Goal: Task Accomplishment & Management: Use online tool/utility

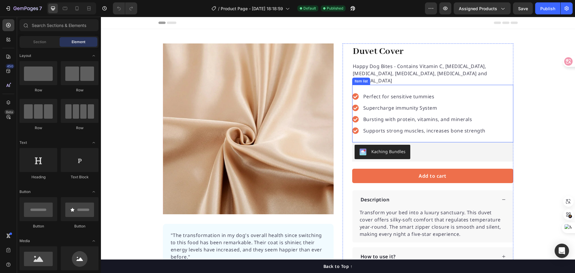
click at [390, 93] on p "Perfect for sensitive tummies" at bounding box center [424, 96] width 122 height 7
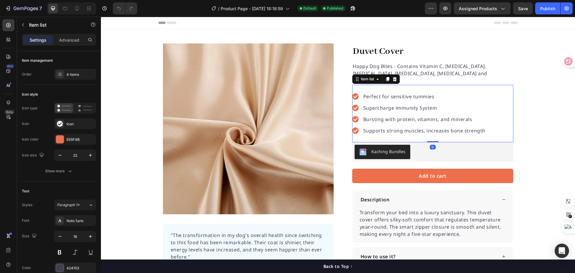
click at [401, 93] on p "Perfect for sensitive tummies" at bounding box center [424, 96] width 122 height 7
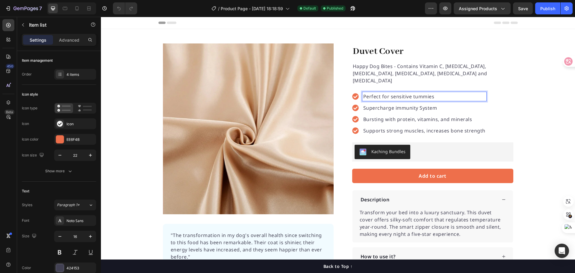
click at [407, 93] on p "Perfect for sensitive tummies" at bounding box center [424, 96] width 122 height 7
click at [387, 53] on h1 "Duvet Cover" at bounding box center [432, 51] width 161 height 16
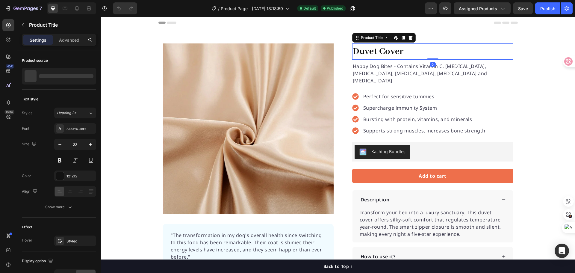
click at [385, 53] on h1 "Duvet Cover" at bounding box center [432, 51] width 161 height 16
click at [374, 53] on h1 "Duvet Cover" at bounding box center [432, 51] width 161 height 16
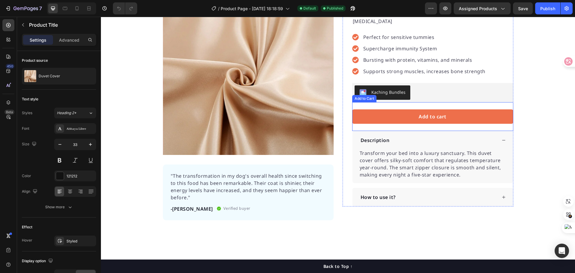
scroll to position [60, 0]
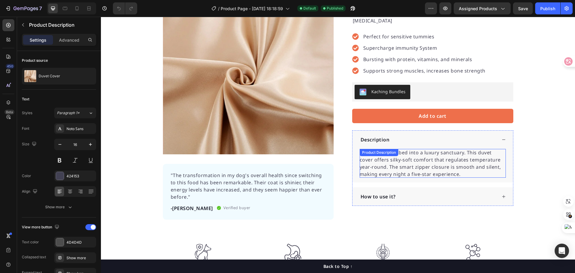
click at [387, 161] on span "Transform your bed into a luxury sanctuary. This duvet cover offers silky-soft …" at bounding box center [430, 163] width 141 height 28
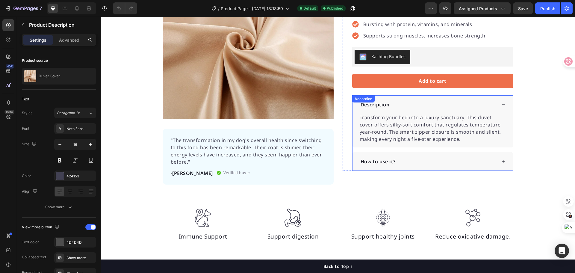
scroll to position [0, 0]
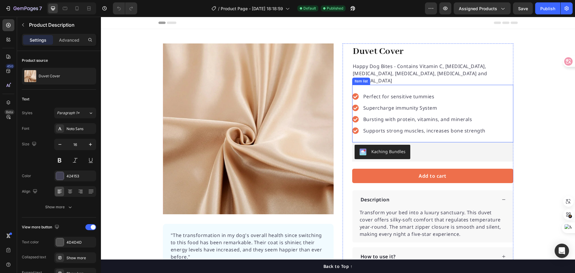
click at [404, 104] on p "Supercharge immunity System" at bounding box center [424, 107] width 122 height 7
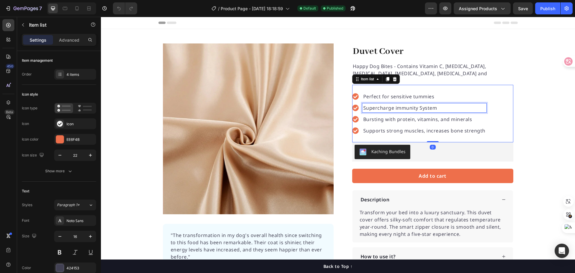
click at [416, 104] on p "Supercharge immunity System" at bounding box center [424, 107] width 122 height 7
click at [438, 104] on p "Supercharge immunity System" at bounding box center [424, 107] width 122 height 7
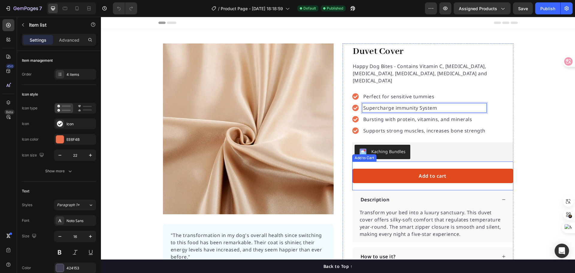
click at [460, 169] on button "Add to cart" at bounding box center [432, 176] width 161 height 14
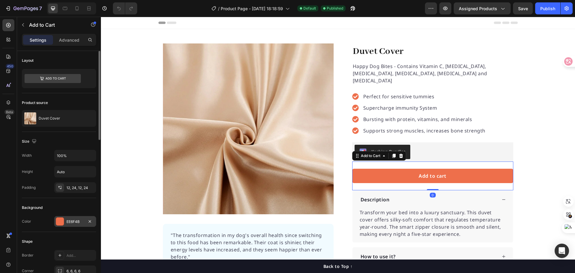
click at [59, 223] on div at bounding box center [60, 221] width 8 height 8
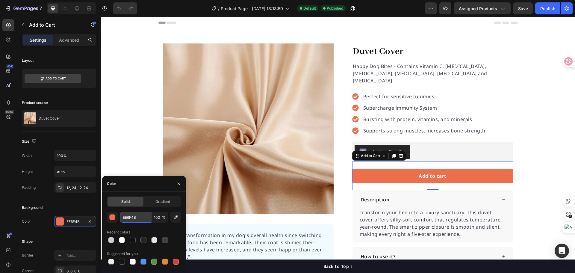
click at [141, 217] on input "EE6F4B" at bounding box center [135, 217] width 31 height 11
click at [127, 215] on input "text" at bounding box center [135, 217] width 31 height 11
paste input "725D54"
type input "725D54"
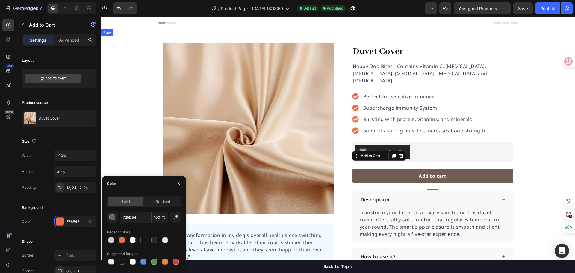
click at [137, 127] on div "Product Images "The transformation in my dog's overall health since switching t…" at bounding box center [338, 161] width 474 height 236
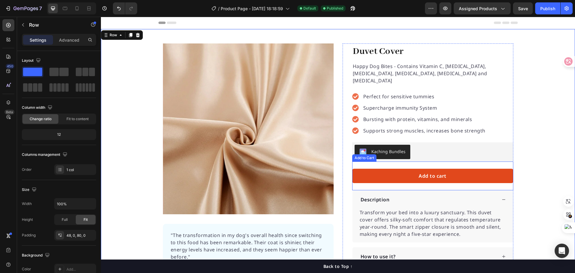
click at [466, 171] on button "Add to cart" at bounding box center [432, 176] width 161 height 14
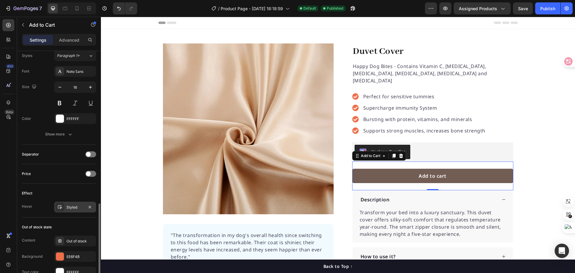
scroll to position [359, 0]
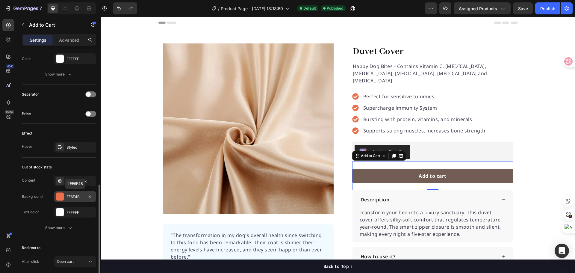
click at [61, 196] on div at bounding box center [60, 197] width 8 height 8
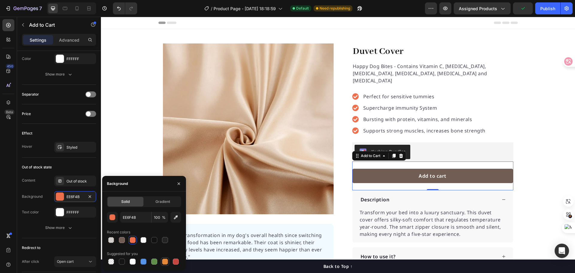
click at [163, 260] on div at bounding box center [165, 261] width 6 height 6
type input "E4893A"
click at [123, 158] on div "Product Images "The transformation in my dog's overall health since switching t…" at bounding box center [338, 161] width 474 height 236
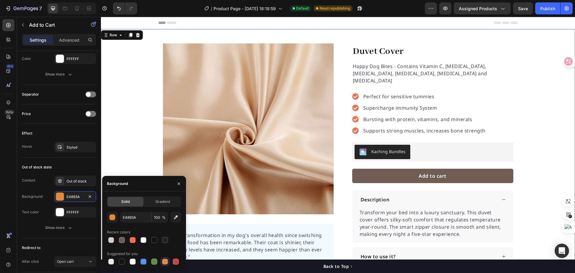
scroll to position [0, 0]
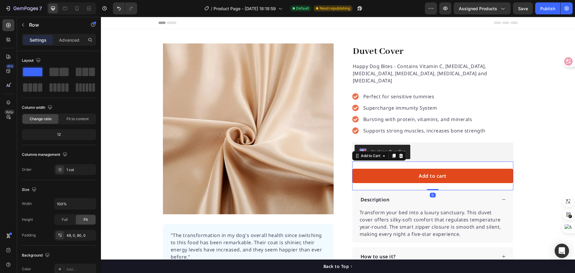
click at [402, 169] on button "Add to cart" at bounding box center [432, 176] width 161 height 14
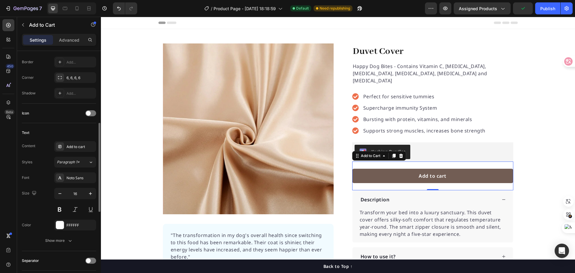
scroll to position [103, 0]
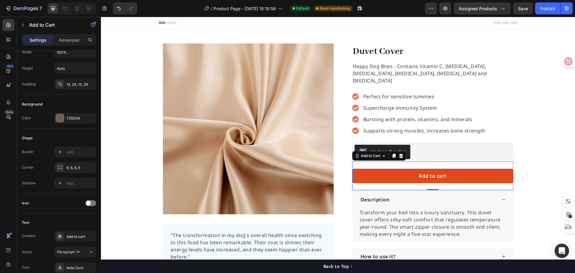
click at [400, 170] on button "Add to cart" at bounding box center [432, 176] width 161 height 14
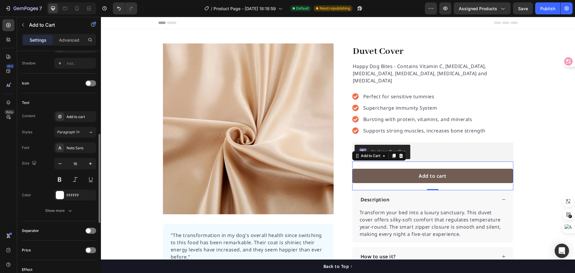
scroll to position [253, 0]
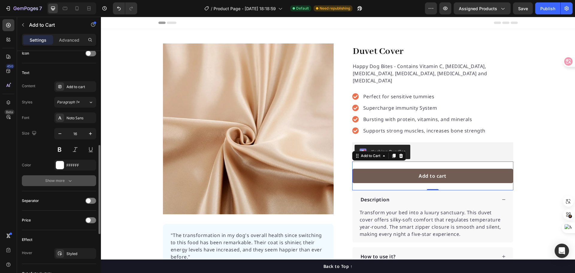
click at [69, 181] on icon "button" at bounding box center [70, 181] width 6 height 6
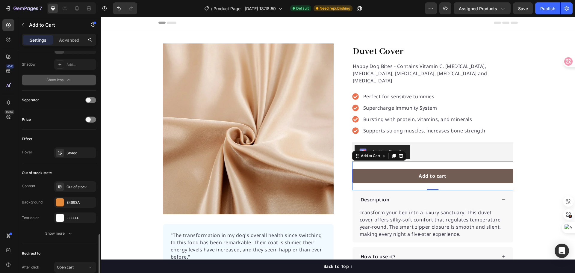
scroll to position [463, 0]
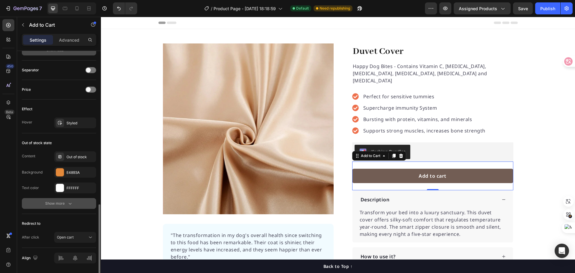
click at [70, 205] on icon "button" at bounding box center [70, 203] width 6 height 6
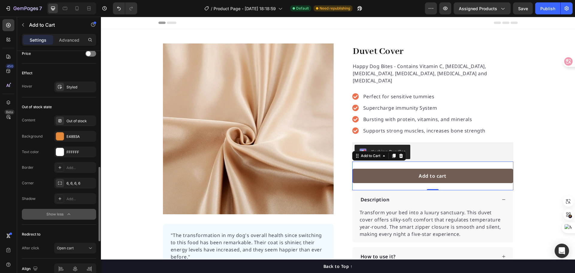
scroll to position [469, 0]
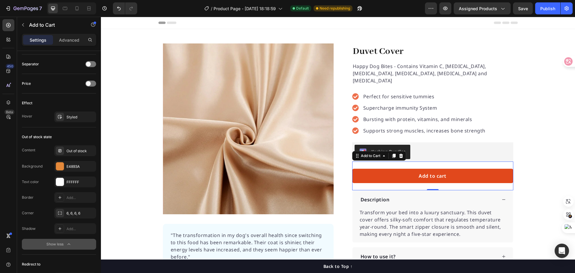
click at [368, 169] on button "Add to cart" at bounding box center [432, 176] width 161 height 14
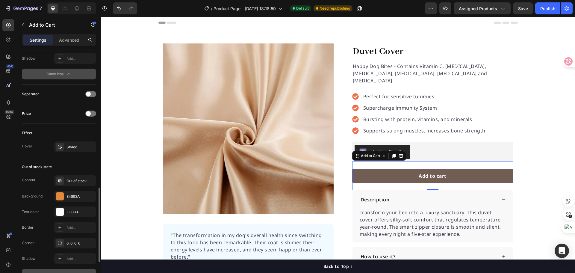
scroll to position [409, 0]
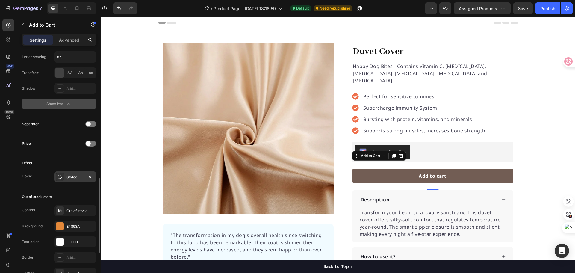
click at [58, 176] on icon at bounding box center [59, 176] width 5 height 5
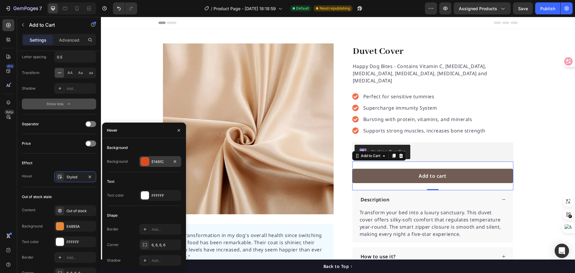
drag, startPoint x: 145, startPoint y: 158, endPoint x: 45, endPoint y: 143, distance: 101.1
click at [145, 158] on div at bounding box center [145, 162] width 8 height 8
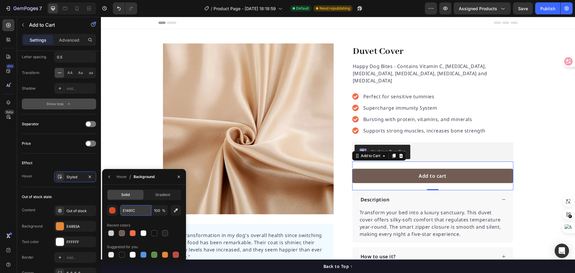
click at [144, 211] on input "E1481C" at bounding box center [135, 210] width 31 height 11
paste input "F8A13B"
type input "F8A13B"
click at [138, 147] on div "Product Images "The transformation in my dog's overall health since switching t…" at bounding box center [338, 161] width 474 height 236
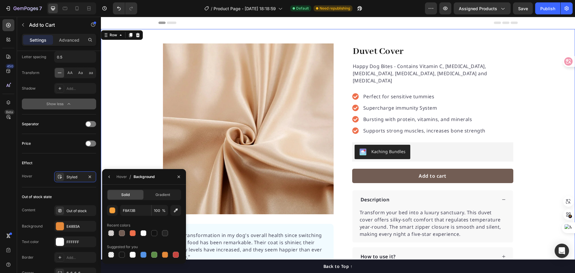
scroll to position [0, 0]
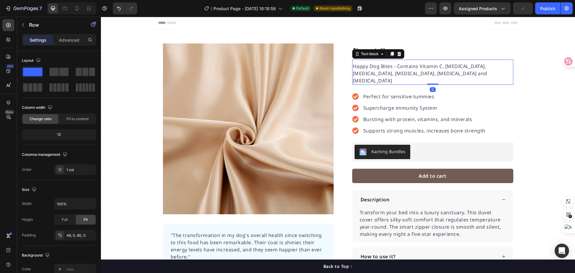
click at [402, 67] on p "Happy Dog Bites - Contains Vitamin C, Vitamin E, Vitamin B2, Vitamin B1, Vitami…" at bounding box center [433, 74] width 160 height 22
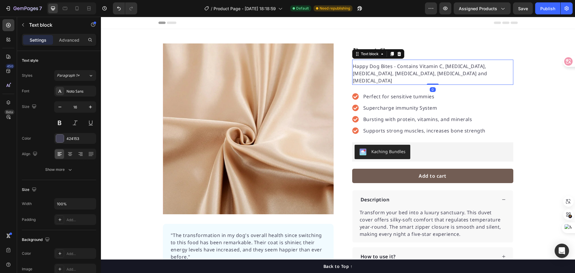
click at [402, 70] on p "Happy Dog Bites - Contains Vitamin C, Vitamin E, Vitamin B2, Vitamin B1, Vitami…" at bounding box center [433, 74] width 160 height 22
click at [443, 72] on p "Happy Dog Bites - Contains Vitamin C, Vitamin E, Vitamin B2, Vitamin B1, Vitami…" at bounding box center [433, 74] width 160 height 22
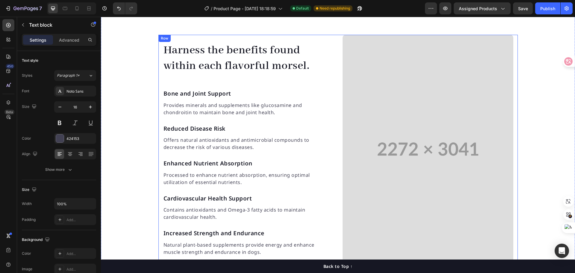
scroll to position [553, 0]
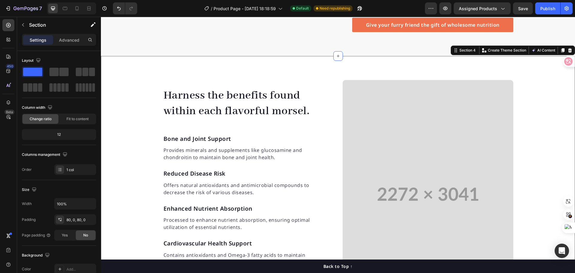
click at [301, 60] on div "Harness the benefits found within each flavorful morsel. Heading Bone and Joint…" at bounding box center [338, 194] width 474 height 276
click at [568, 48] on icon at bounding box center [570, 50] width 4 height 4
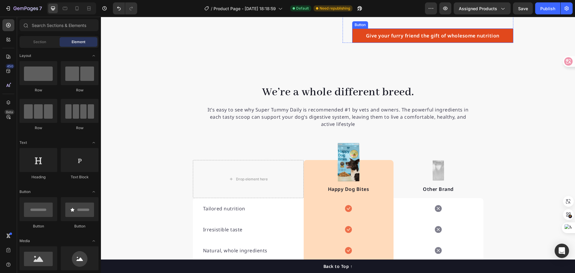
scroll to position [478, 0]
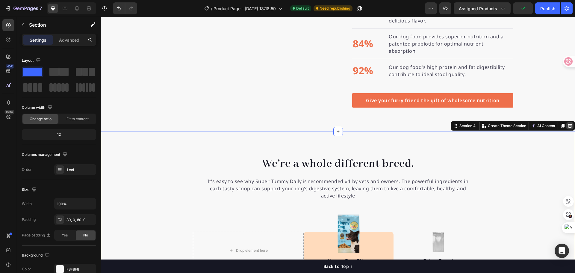
click at [568, 123] on icon at bounding box center [570, 125] width 4 height 4
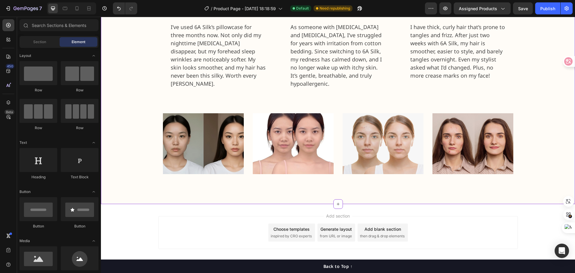
scroll to position [717, 0]
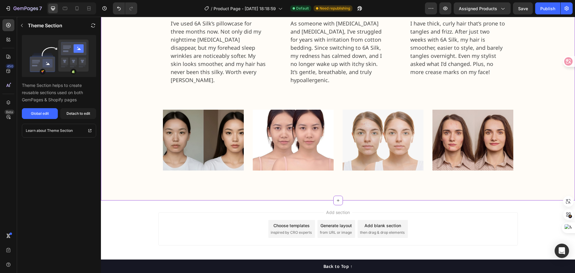
click at [491, 128] on img at bounding box center [472, 140] width 81 height 61
click at [28, 25] on p "Theme Section" at bounding box center [45, 25] width 34 height 7
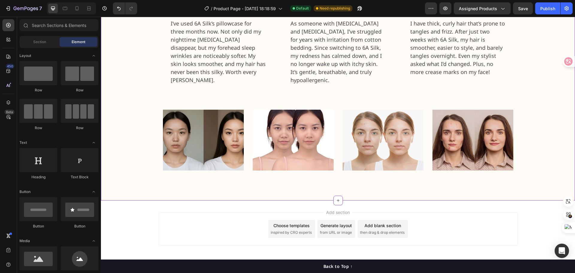
click at [143, 121] on div "Real reviews from real customers Heading Icon Icon Icon Icon Icon Icon List Hoz…" at bounding box center [337, 27] width 465 height 285
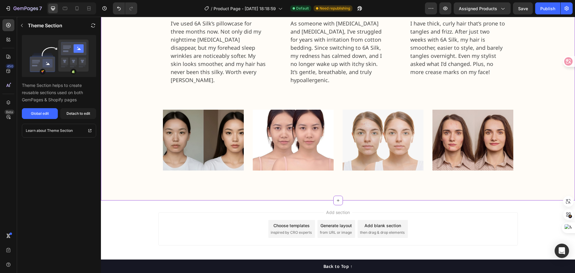
click at [245, 114] on div "Image Image Image Image Row" at bounding box center [338, 140] width 350 height 61
click at [299, 132] on img at bounding box center [293, 140] width 81 height 61
click at [253, 93] on div "Real reviews from real customers Heading Icon Icon Icon Icon Icon Icon List Hoz…" at bounding box center [338, 42] width 350 height 255
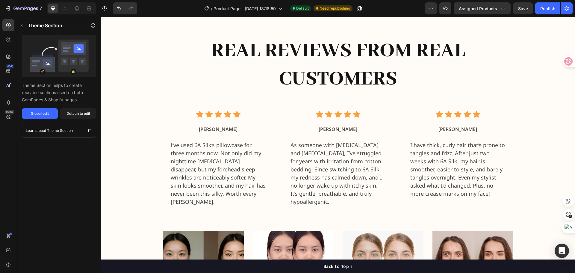
scroll to position [635, 0]
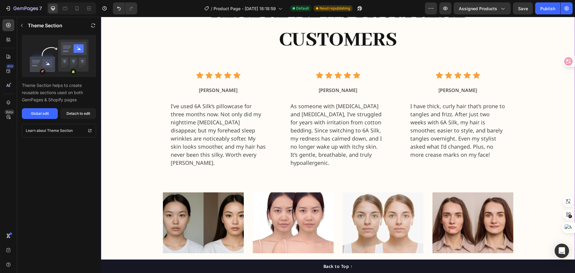
click at [364, 172] on div "Real reviews from real customers Heading Icon Icon Icon Icon Icon Icon List Hoz…" at bounding box center [338, 125] width 350 height 255
click at [364, 192] on img at bounding box center [383, 222] width 81 height 61
click at [349, 168] on div "Real reviews from real customers Heading Icon Icon Icon Icon Icon Icon List Hoz…" at bounding box center [338, 125] width 350 height 255
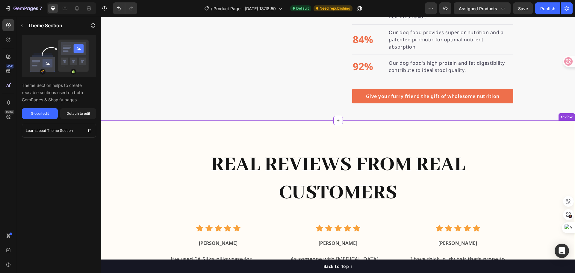
scroll to position [492, 0]
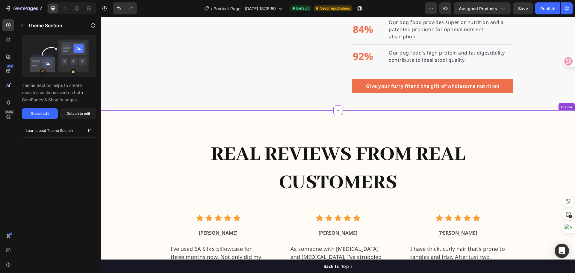
click at [348, 127] on div "Real reviews from real customers Heading Icon Icon Icon Icon Icon Icon List Hoz…" at bounding box center [337, 252] width 359 height 285
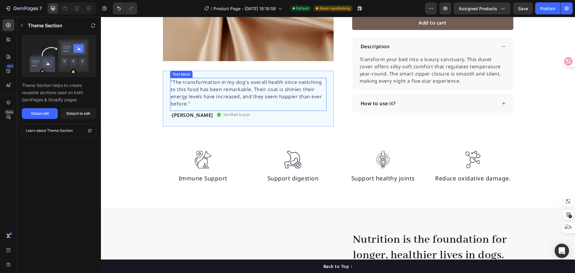
scroll to position [181, 0]
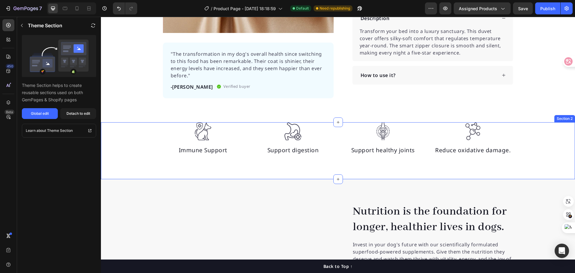
click at [132, 140] on div "Image Immune Support Text block Image Support digestion Text block Image Suppor…" at bounding box center [338, 138] width 474 height 33
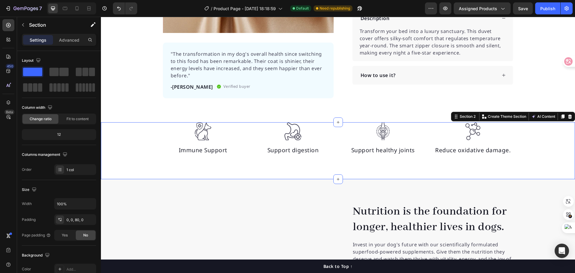
click at [532, 149] on div "Image Immune Support Text block Image Support digestion Text block Image Suppor…" at bounding box center [338, 138] width 474 height 33
click at [149, 150] on div "Image Immune Support Text block Image Support digestion Text block Image Suppor…" at bounding box center [338, 138] width 474 height 33
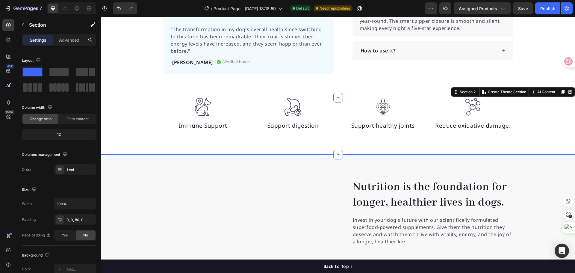
scroll to position [211, 0]
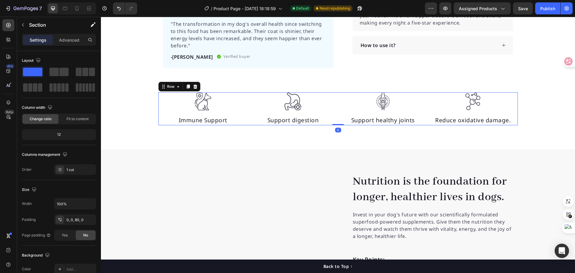
click at [159, 119] on div "Image Immune Support Text block Image Support digestion Text block Image Suppor…" at bounding box center [337, 108] width 359 height 33
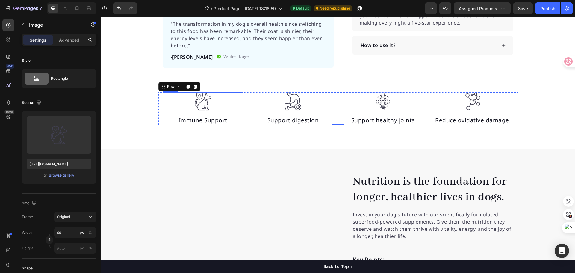
click at [201, 105] on img at bounding box center [203, 101] width 18 height 18
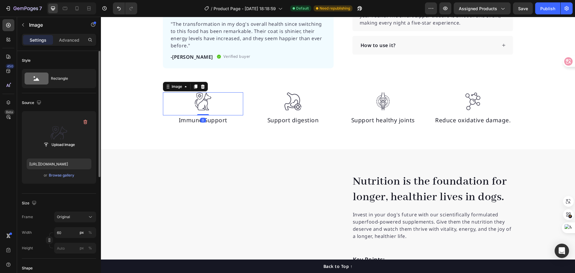
click at [61, 135] on label at bounding box center [59, 135] width 65 height 38
click at [61, 140] on input "file" at bounding box center [58, 145] width 41 height 10
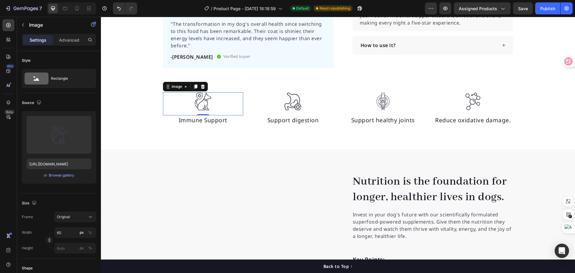
click at [204, 107] on img at bounding box center [203, 101] width 18 height 18
click at [65, 175] on div "Browse gallery" at bounding box center [61, 174] width 25 height 5
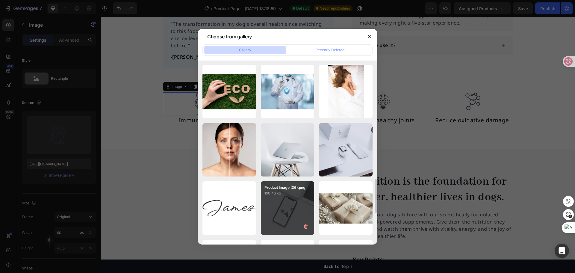
scroll to position [732, 0]
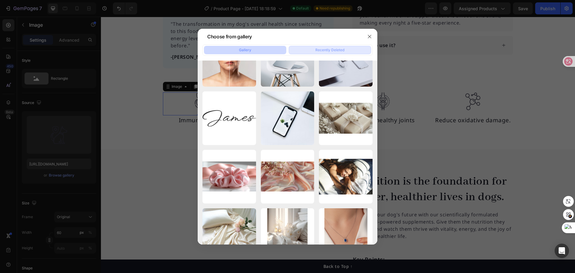
click at [326, 51] on div "Recently Deleted" at bounding box center [329, 49] width 29 height 5
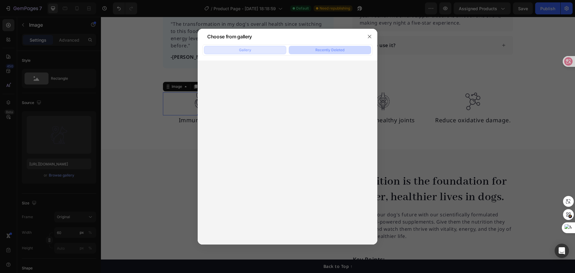
click at [246, 51] on div "Gallery" at bounding box center [245, 49] width 12 height 5
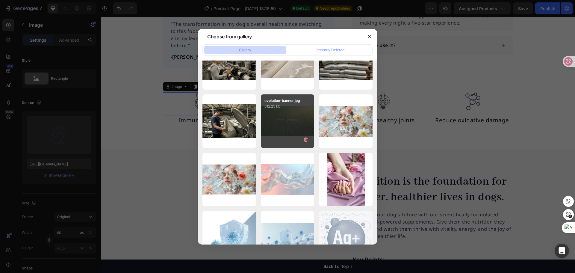
scroll to position [3500, 0]
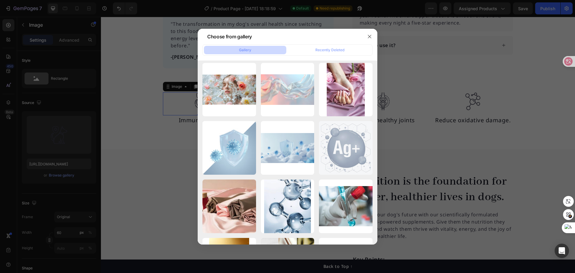
click at [476, 63] on div at bounding box center [287, 136] width 575 height 273
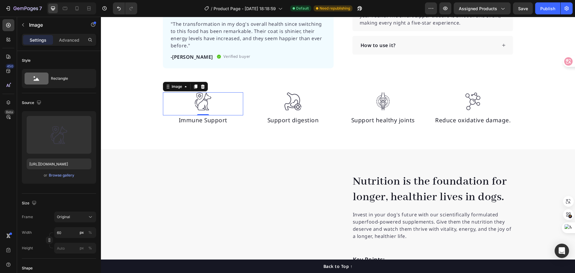
click at [204, 105] on img at bounding box center [203, 101] width 18 height 18
click at [204, 100] on img at bounding box center [203, 101] width 18 height 18
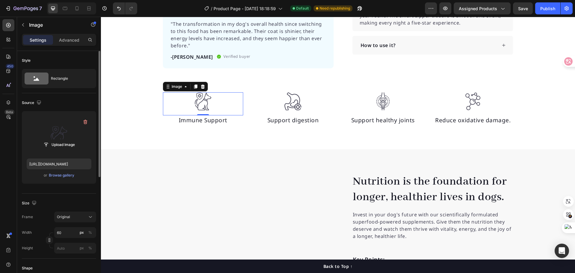
click at [65, 135] on label at bounding box center [59, 135] width 65 height 38
click at [65, 140] on input "file" at bounding box center [58, 145] width 41 height 10
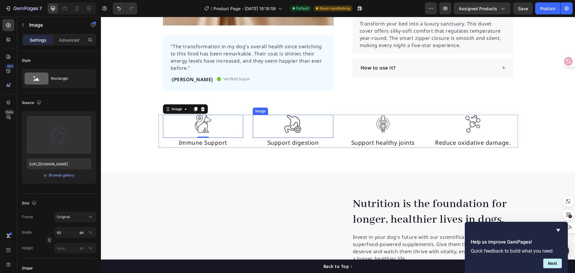
scroll to position [181, 0]
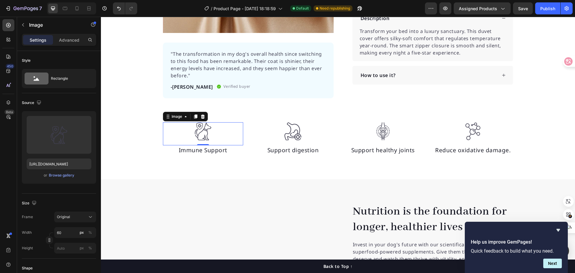
click at [204, 129] on img at bounding box center [203, 131] width 18 height 18
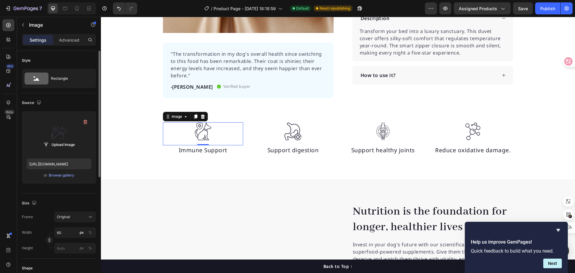
click at [63, 131] on label at bounding box center [59, 135] width 65 height 38
click at [63, 140] on input "file" at bounding box center [58, 145] width 41 height 10
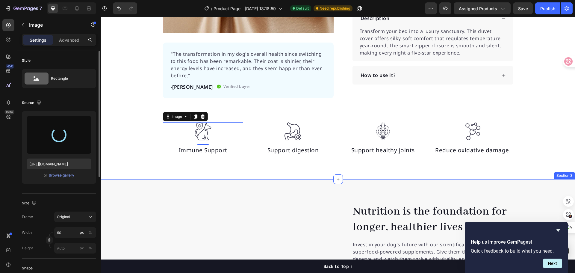
type input "https://cdn.shopify.com/s/files/1/0636/7471/2130/files/gempages_582482295949099…"
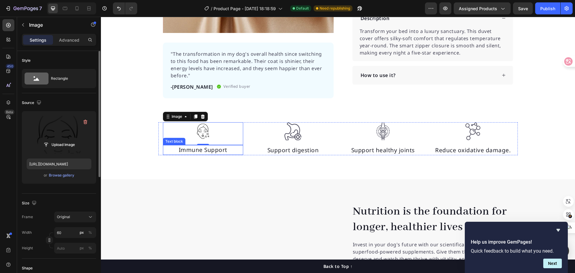
click at [221, 152] on p "Immune Support" at bounding box center [202, 150] width 79 height 9
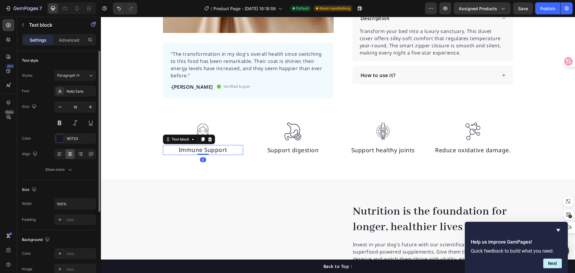
click at [223, 150] on p "Immune Support" at bounding box center [202, 150] width 79 height 9
click at [226, 151] on p "Immune Support" at bounding box center [202, 150] width 79 height 9
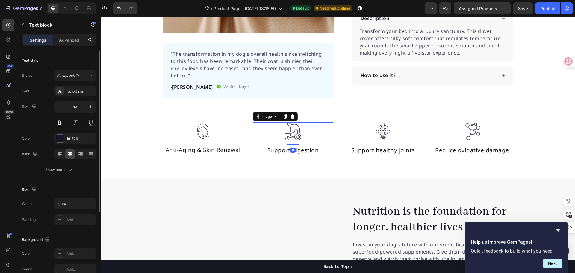
click at [292, 131] on img at bounding box center [293, 131] width 18 height 18
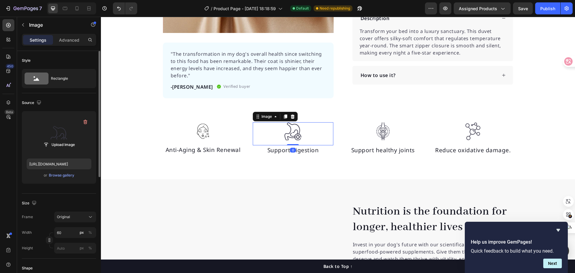
click at [71, 137] on label at bounding box center [59, 135] width 65 height 38
click at [71, 140] on input "file" at bounding box center [58, 145] width 41 height 10
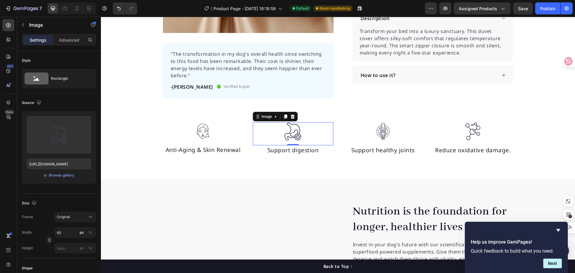
click at [293, 132] on img at bounding box center [293, 131] width 18 height 18
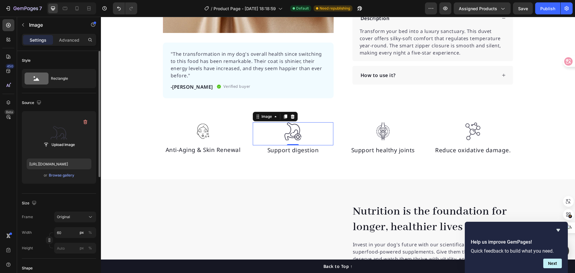
click at [58, 132] on label at bounding box center [59, 135] width 65 height 38
click at [58, 140] on input "file" at bounding box center [58, 145] width 41 height 10
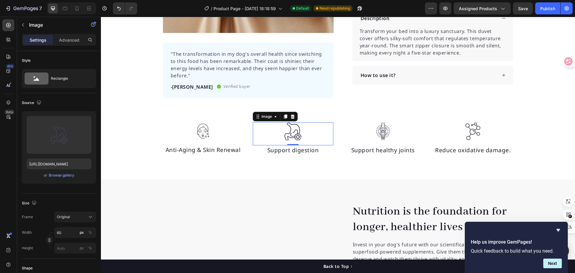
click at [294, 133] on img at bounding box center [293, 131] width 18 height 18
click at [60, 175] on div "Browse gallery" at bounding box center [61, 174] width 25 height 5
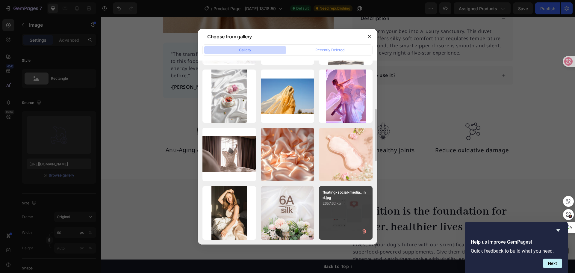
scroll to position [290, 0]
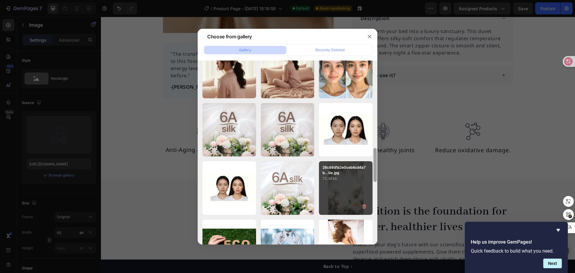
drag, startPoint x: 376, startPoint y: 151, endPoint x: 372, endPoint y: 207, distance: 56.4
click at [372, 207] on div "3742.jpg 261.89 kb 8213.jpg 1363.37 kb 8319.jpg 951.26 kb 8202@1x.jpg 247.08 kb…" at bounding box center [288, 152] width 180 height 184
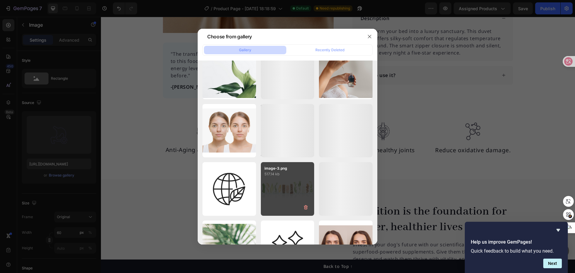
scroll to position [11363, 0]
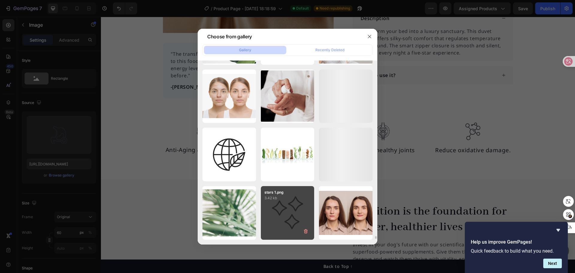
click at [292, 211] on div "stars 1.png 3.42 kb" at bounding box center [288, 213] width 54 height 54
type input "https://cdn.shopify.com/s/files/1/0636/7471/2130/files/gempages_582482295949099…"
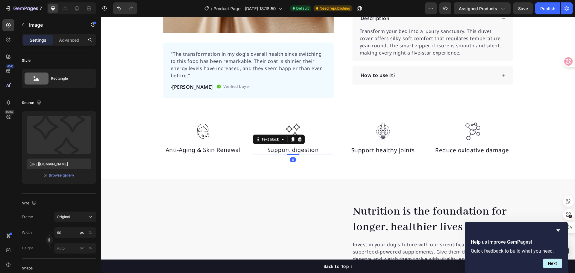
click at [312, 150] on p "Support digestion" at bounding box center [292, 150] width 79 height 9
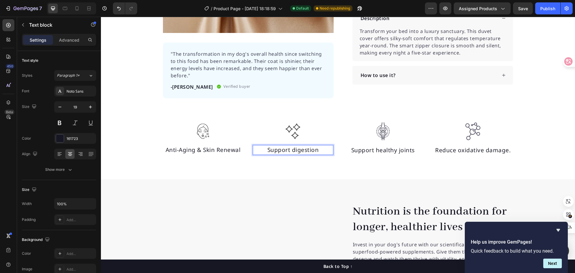
click at [316, 151] on p "Support digestion" at bounding box center [292, 150] width 79 height 9
click at [382, 131] on img at bounding box center [383, 131] width 18 height 18
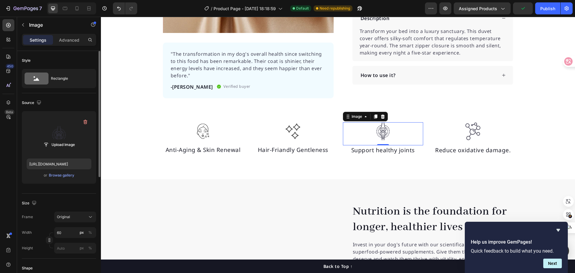
click at [63, 134] on label at bounding box center [59, 135] width 65 height 38
click at [63, 140] on input "file" at bounding box center [58, 145] width 41 height 10
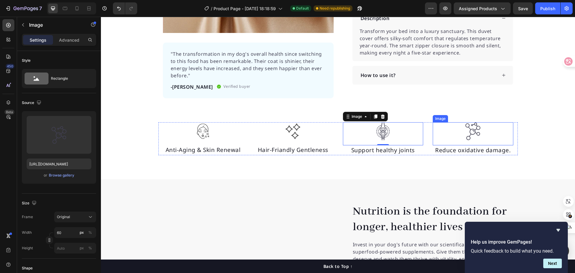
click at [468, 130] on img at bounding box center [473, 131] width 18 height 18
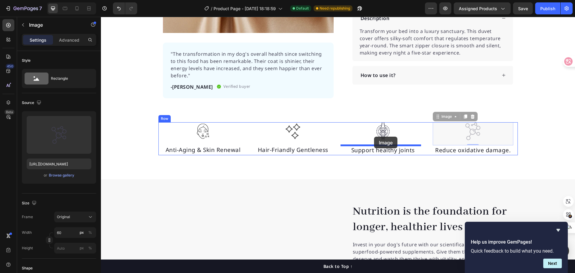
drag, startPoint x: 471, startPoint y: 134, endPoint x: 374, endPoint y: 136, distance: 97.1
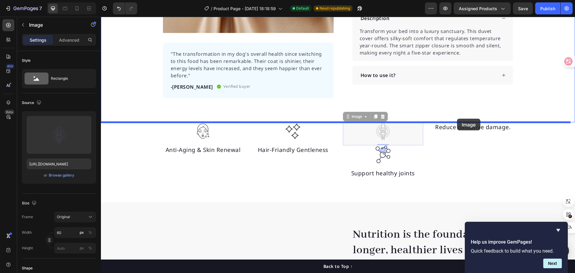
drag, startPoint x: 381, startPoint y: 128, endPoint x: 457, endPoint y: 119, distance: 77.0
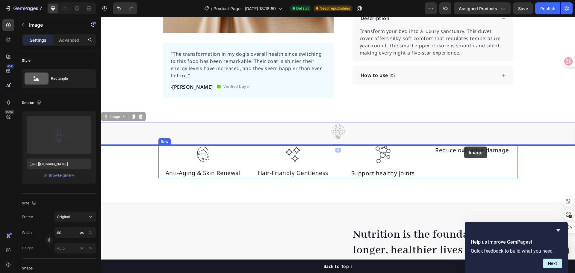
drag, startPoint x: 335, startPoint y: 134, endPoint x: 464, endPoint y: 146, distance: 129.3
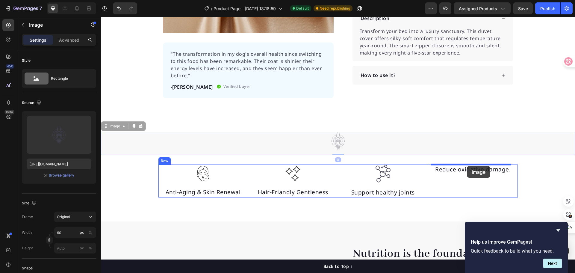
drag, startPoint x: 335, startPoint y: 139, endPoint x: 467, endPoint y: 166, distance: 134.1
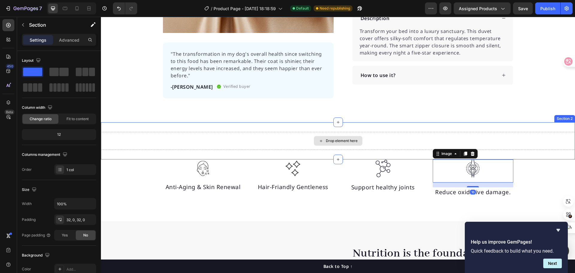
click at [384, 133] on div "Drop element here" at bounding box center [338, 141] width 474 height 18
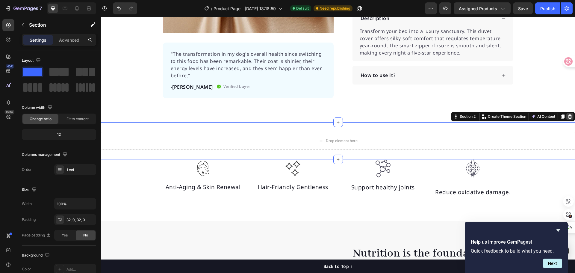
click at [568, 115] on icon at bounding box center [570, 116] width 4 height 4
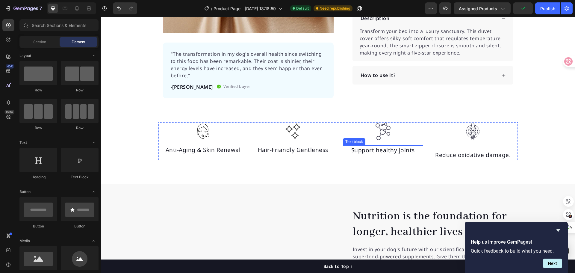
click at [396, 150] on p "Support healthy joints" at bounding box center [382, 150] width 79 height 9
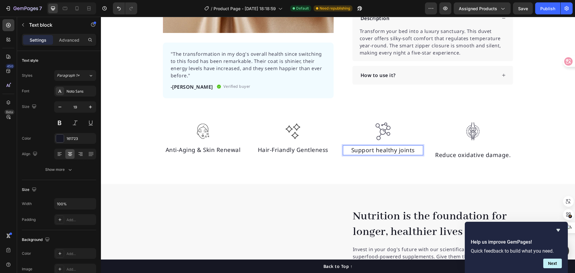
click at [414, 152] on div "Support healthy joints" at bounding box center [383, 150] width 81 height 10
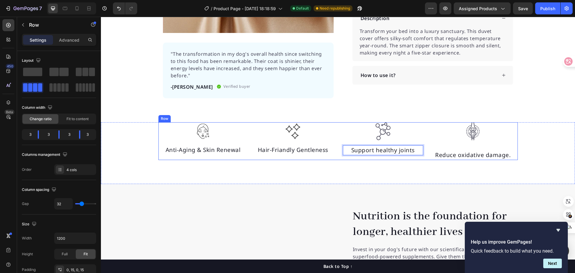
drag, startPoint x: 373, startPoint y: 156, endPoint x: 382, endPoint y: 151, distance: 10.2
click at [373, 156] on div "Image Support healthy joints Text block 0" at bounding box center [383, 141] width 81 height 38
click at [399, 149] on p "Support healthy joints" at bounding box center [382, 150] width 79 height 9
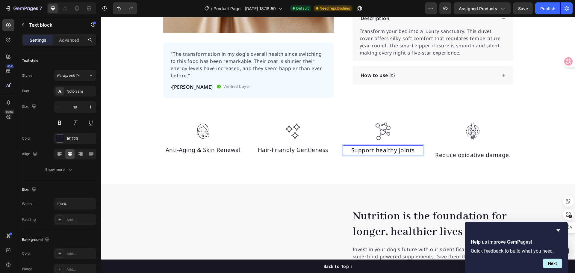
click at [411, 151] on p "Support healthy joints" at bounding box center [382, 150] width 79 height 9
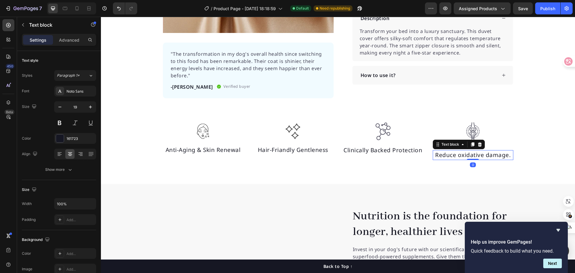
click at [485, 153] on p "Reduce oxidative damage." at bounding box center [472, 155] width 79 height 9
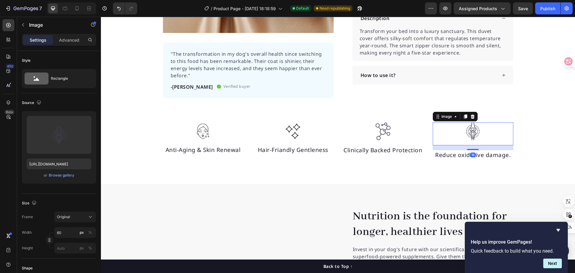
click at [489, 135] on div at bounding box center [473, 131] width 81 height 18
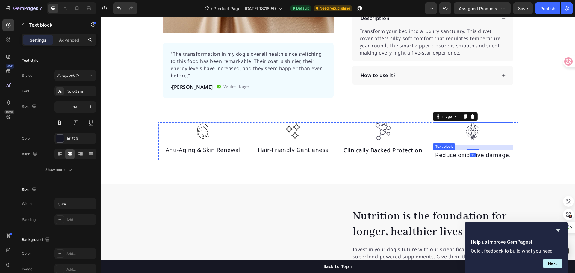
click at [492, 155] on p "Reduce oxidative damage." at bounding box center [472, 155] width 79 height 9
click at [494, 137] on div at bounding box center [473, 131] width 81 height 18
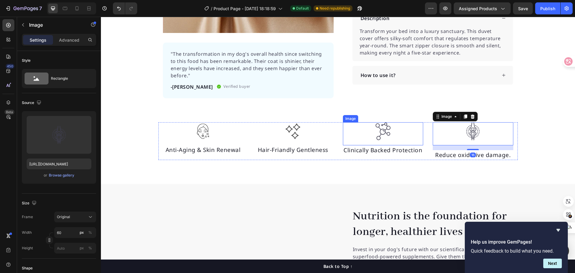
click at [374, 133] on img at bounding box center [383, 131] width 18 height 18
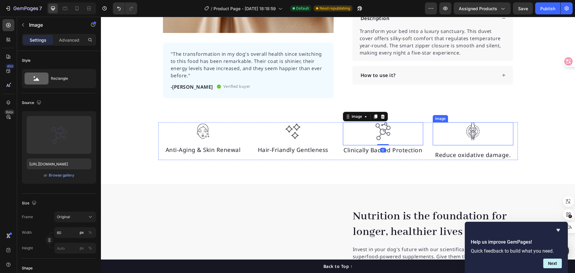
click at [450, 127] on div at bounding box center [473, 131] width 81 height 18
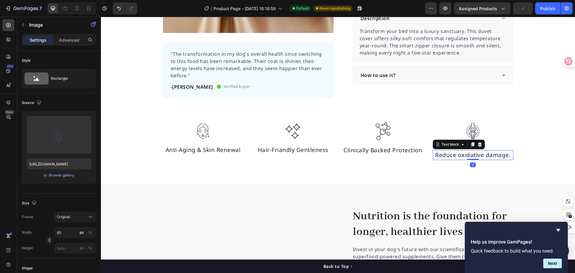
click at [492, 155] on p "Reduce oxidative damage." at bounding box center [472, 155] width 79 height 9
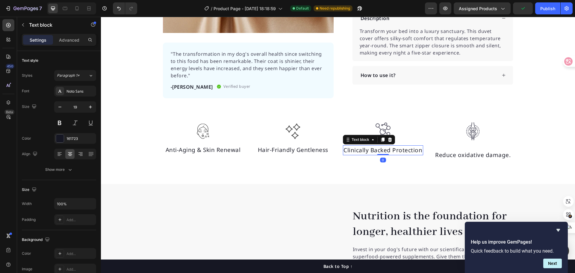
click at [370, 149] on p "Clinically Backed Protection" at bounding box center [382, 150] width 79 height 9
click at [465, 152] on p "Reduce oxidative damage." at bounding box center [472, 155] width 79 height 9
click at [343, 145] on span at bounding box center [343, 145] width 0 height 0
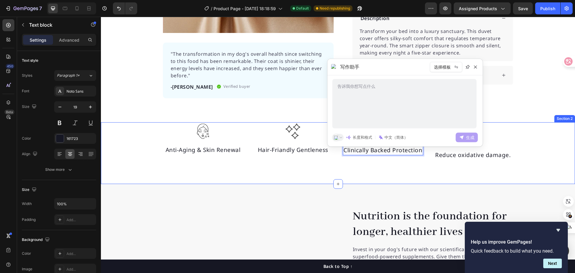
click at [364, 160] on div "Image Anti-Aging & Skin Renewal Text block Image Hair-Friandly Gentleness Text …" at bounding box center [338, 153] width 474 height 62
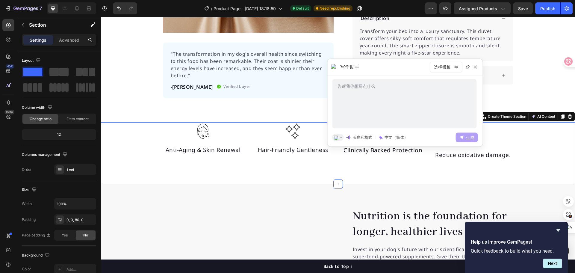
click at [364, 147] on div at bounding box center [405, 146] width 155 height 3
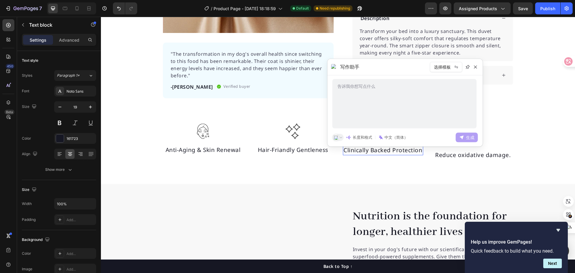
click at [367, 149] on p "Clinically Backed Protection" at bounding box center [382, 150] width 79 height 9
click at [474, 69] on icon at bounding box center [475, 67] width 5 height 5
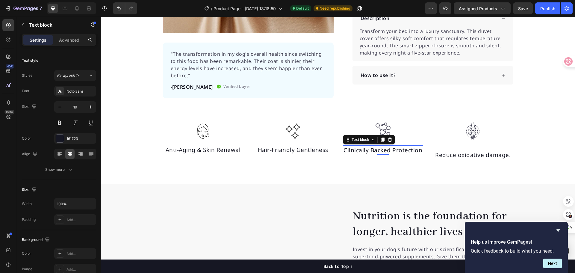
click at [381, 140] on icon at bounding box center [382, 139] width 3 height 4
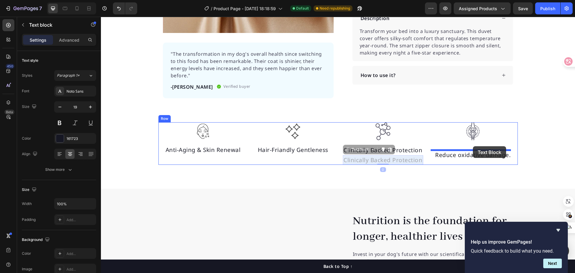
drag, startPoint x: 376, startPoint y: 159, endPoint x: 473, endPoint y: 146, distance: 97.3
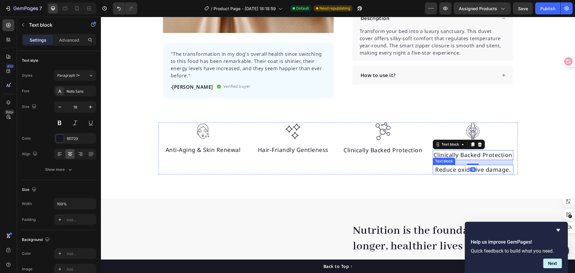
click at [454, 170] on p "Reduce oxidative damage." at bounding box center [472, 169] width 79 height 9
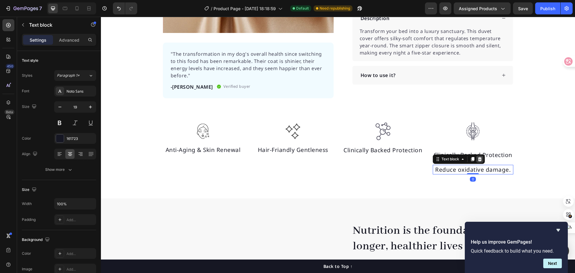
click at [479, 158] on icon at bounding box center [480, 159] width 4 height 4
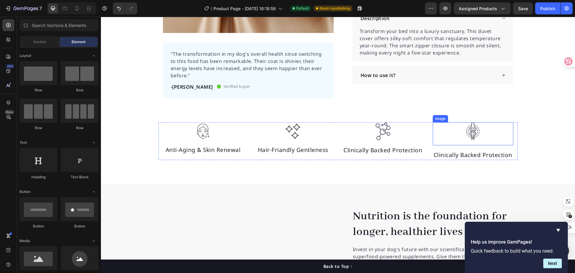
click at [473, 134] on img at bounding box center [473, 131] width 18 height 18
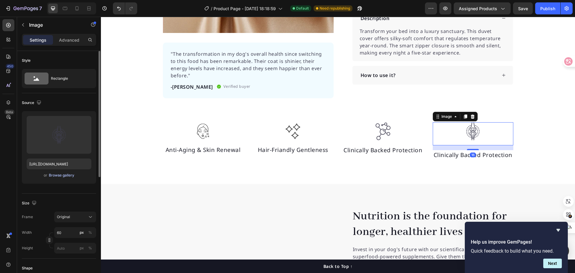
click at [60, 175] on div "Browse gallery" at bounding box center [61, 174] width 25 height 5
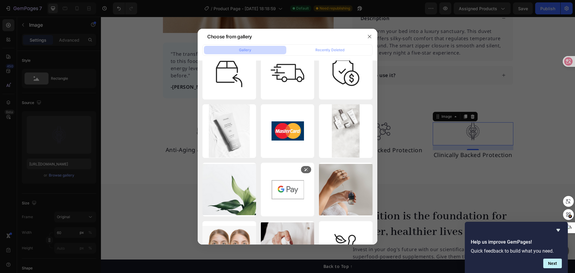
scroll to position [11391, 0]
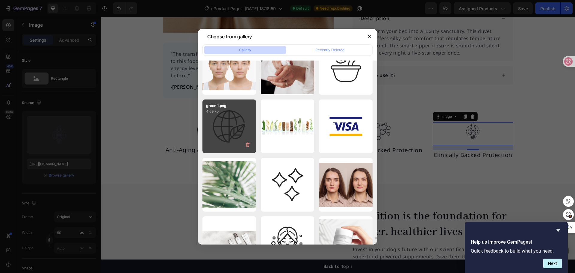
click at [236, 131] on div "green 1.png 4.69 kb" at bounding box center [229, 126] width 54 height 54
type input "https://cdn.shopify.com/s/files/1/0636/7471/2130/files/gempages_582482295949099…"
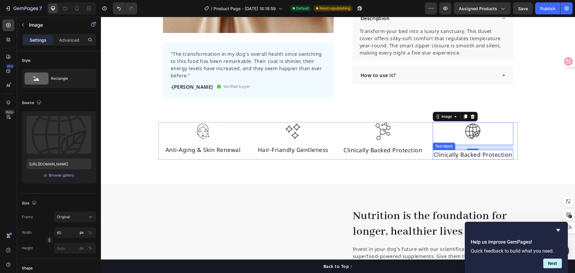
click at [490, 155] on p "Clinically Backed Protection" at bounding box center [472, 154] width 79 height 9
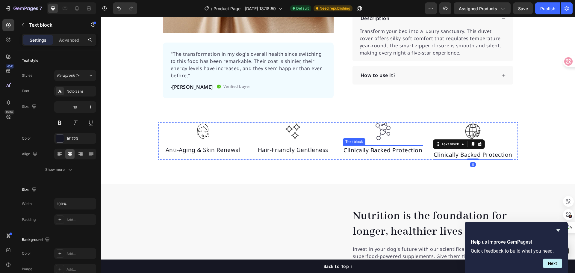
click at [394, 151] on p "Clinically Backed Protection" at bounding box center [382, 150] width 79 height 9
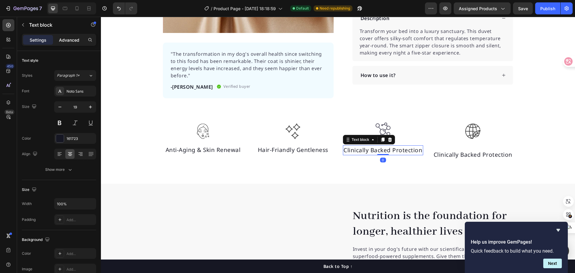
click at [73, 44] on div "Advanced" at bounding box center [69, 40] width 30 height 10
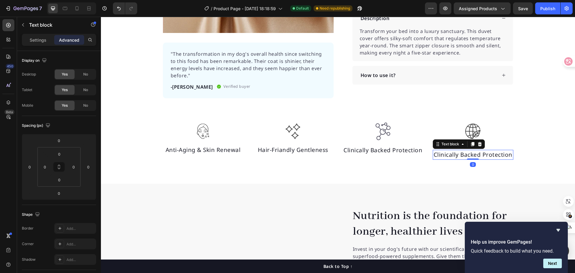
click at [460, 155] on p "Clinically Backed Protection" at bounding box center [472, 154] width 79 height 9
click at [497, 129] on div at bounding box center [473, 131] width 81 height 18
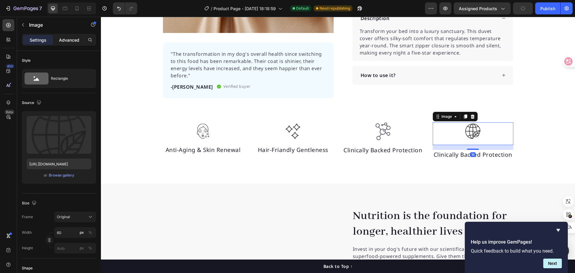
click at [67, 40] on p "Advanced" at bounding box center [69, 40] width 20 height 6
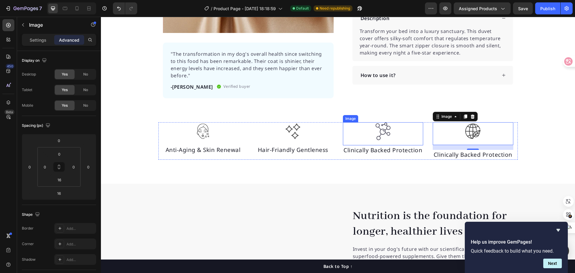
click at [399, 134] on div at bounding box center [383, 131] width 81 height 18
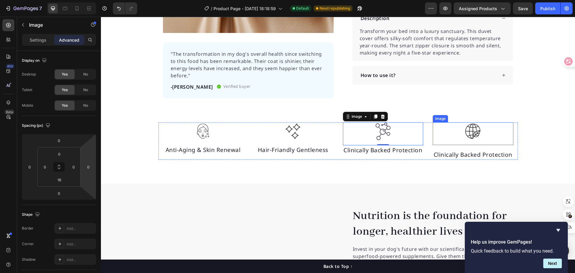
click at [477, 129] on img at bounding box center [473, 131] width 18 height 18
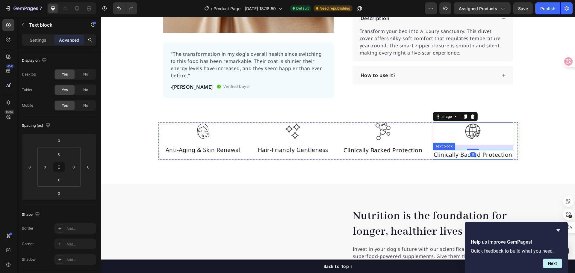
click at [490, 154] on p "Clinically Backed Protection" at bounding box center [472, 154] width 79 height 9
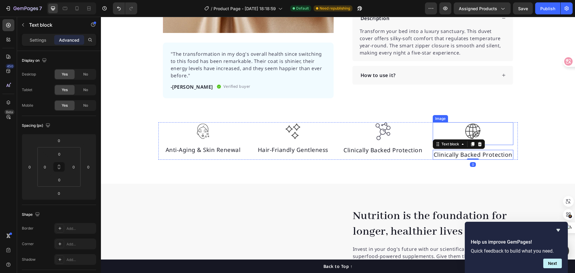
click at [497, 143] on div "Image" at bounding box center [473, 133] width 81 height 23
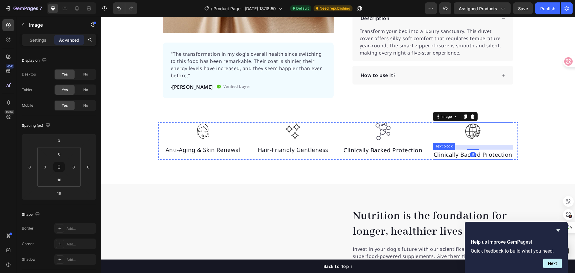
click at [498, 151] on p "Clinically Backed Protection" at bounding box center [472, 154] width 79 height 9
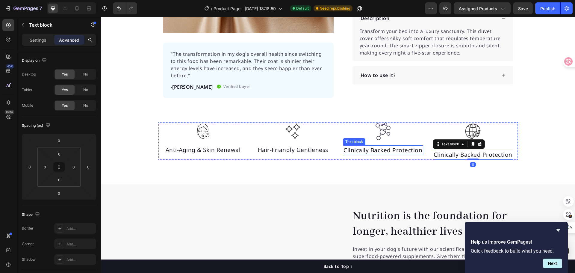
click at [373, 151] on p "Clinically Backed Protection" at bounding box center [382, 150] width 79 height 9
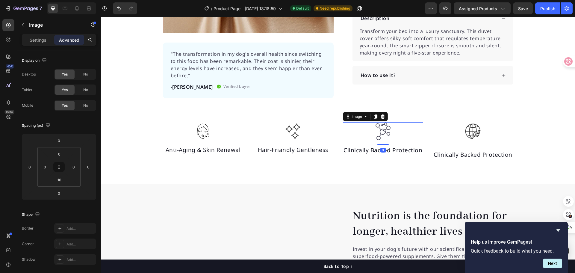
click at [404, 129] on div at bounding box center [383, 131] width 81 height 18
click at [453, 130] on div at bounding box center [473, 131] width 81 height 18
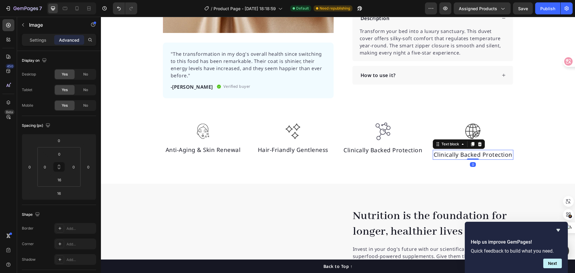
click at [453, 155] on p "Clinically Backed Protection" at bounding box center [472, 154] width 79 height 9
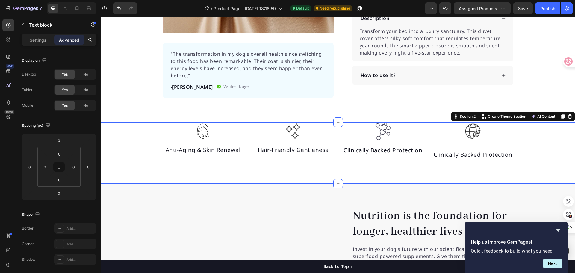
click at [529, 144] on div "Image Anti-Aging & Skin Renewal Text block Image Hair-Friandly Gentleness Text …" at bounding box center [338, 140] width 474 height 37
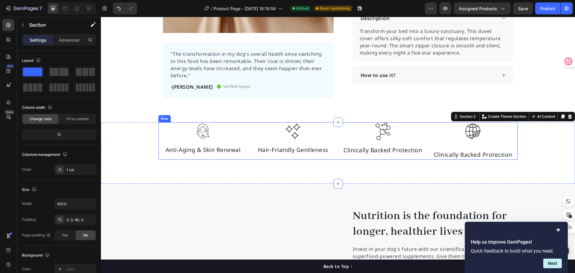
click at [488, 143] on div "Image" at bounding box center [473, 133] width 81 height 23
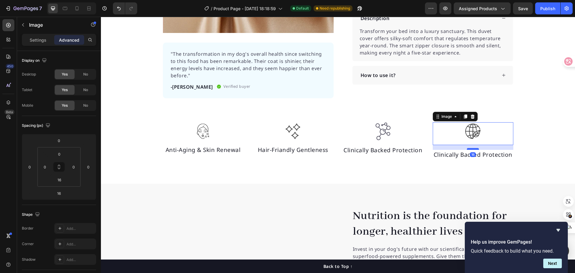
click at [471, 149] on div at bounding box center [473, 149] width 12 height 2
click at [483, 147] on div "16" at bounding box center [473, 147] width 81 height 5
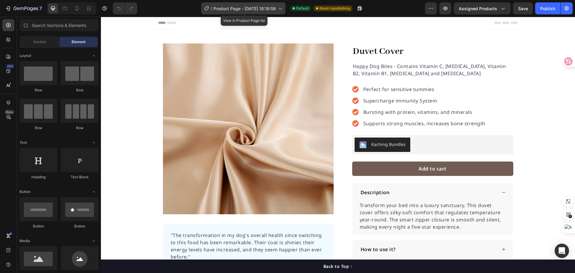
click at [281, 10] on icon at bounding box center [280, 8] width 6 height 6
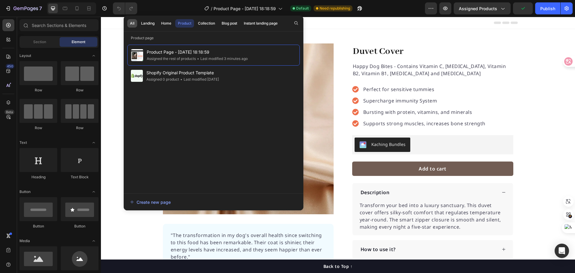
click at [134, 27] on button "All" at bounding box center [132, 23] width 10 height 8
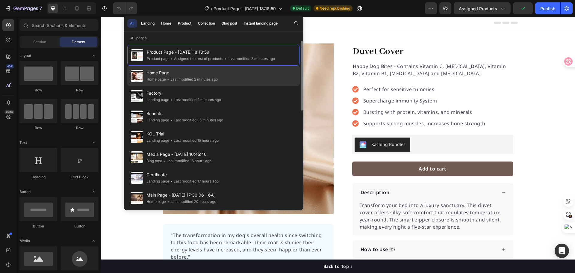
click at [155, 73] on span "Home Page" at bounding box center [181, 72] width 71 height 7
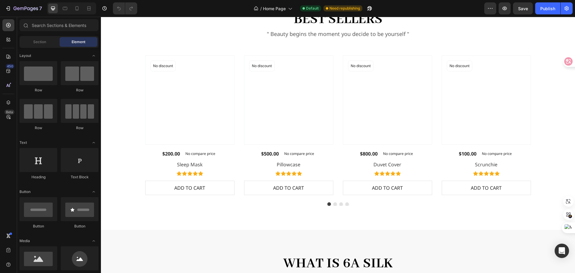
scroll to position [587, 0]
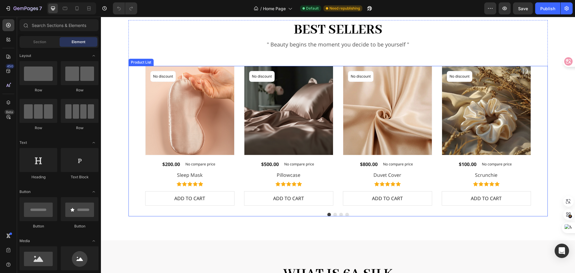
click at [540, 136] on icon "Carousel Next Arrow" at bounding box center [540, 135] width 7 height 7
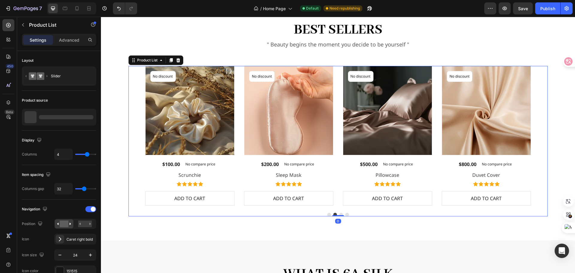
click at [540, 136] on icon "Carousel Next Arrow" at bounding box center [540, 135] width 7 height 7
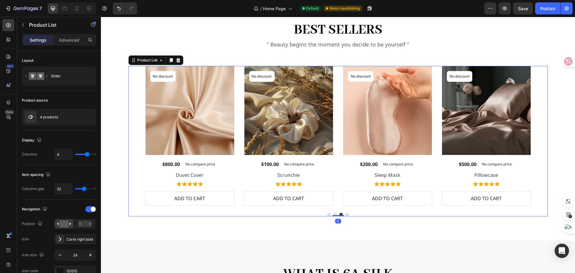
click at [540, 136] on icon "Carousel Next Arrow" at bounding box center [540, 135] width 7 height 7
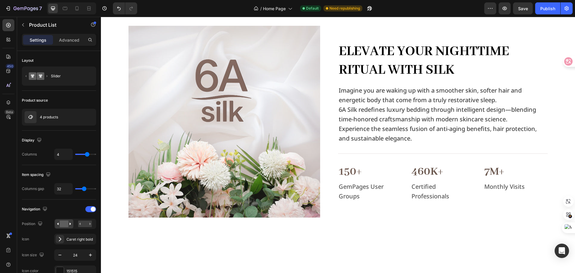
scroll to position [288, 0]
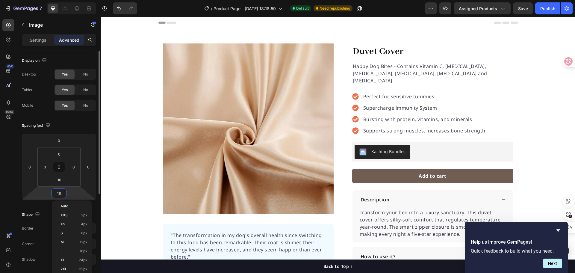
scroll to position [181, 0]
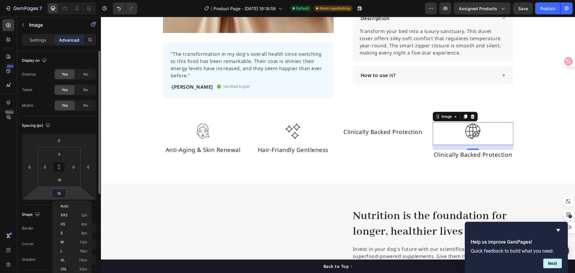
type input "0"
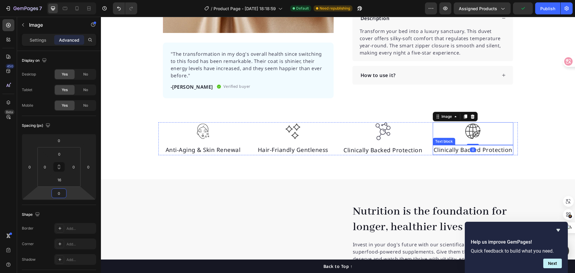
click at [488, 149] on p "Clinically Backed Protection" at bounding box center [472, 150] width 79 height 9
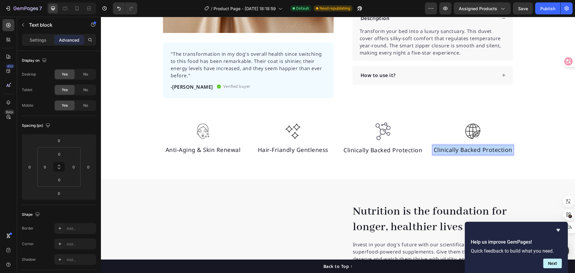
drag, startPoint x: 433, startPoint y: 150, endPoint x: 510, endPoint y: 149, distance: 77.6
click at [510, 149] on div "Clinically Backed Protection" at bounding box center [473, 150] width 81 height 10
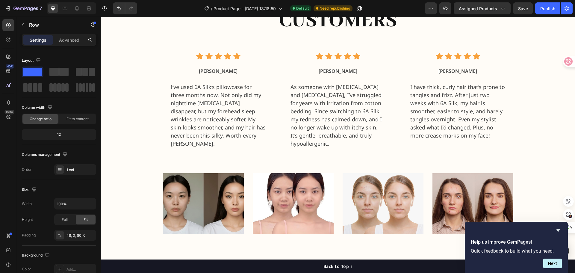
scroll to position [660, 0]
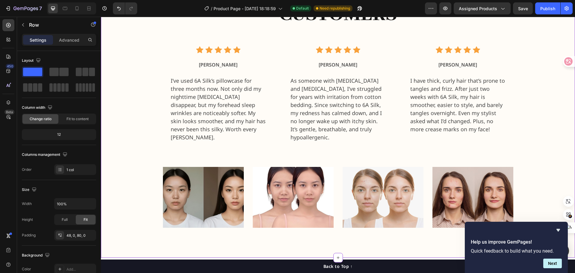
click at [409, 178] on img at bounding box center [383, 197] width 81 height 61
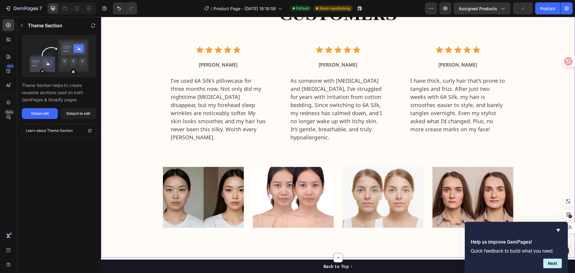
click at [394, 175] on img at bounding box center [383, 197] width 81 height 61
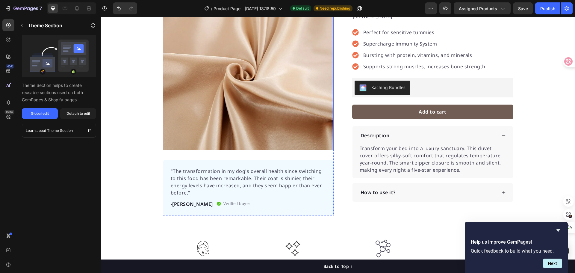
scroll to position [99, 0]
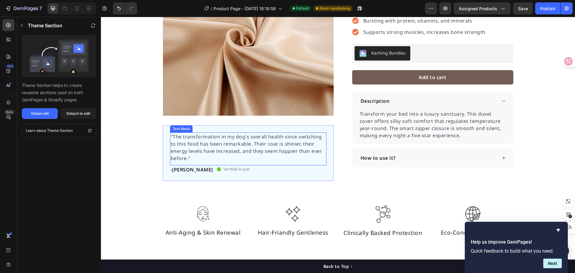
click at [219, 148] on p ""The transformation in my dog's overall health since switching to this food has…" at bounding box center [248, 147] width 155 height 29
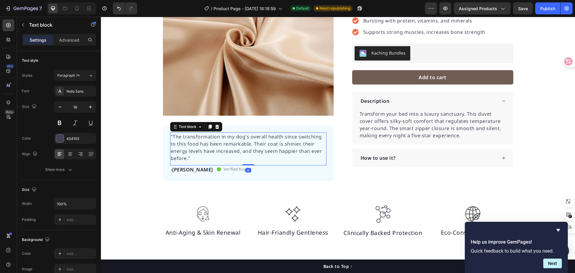
click at [210, 151] on p ""The transformation in my dog's overall health since switching to this food has…" at bounding box center [248, 147] width 155 height 29
click at [212, 157] on p ""The transformation in my dog's overall health since switching to this food has…" at bounding box center [248, 147] width 155 height 29
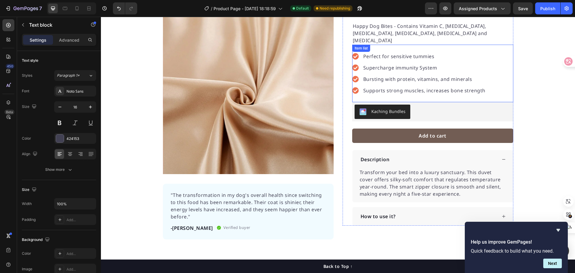
scroll to position [30, 0]
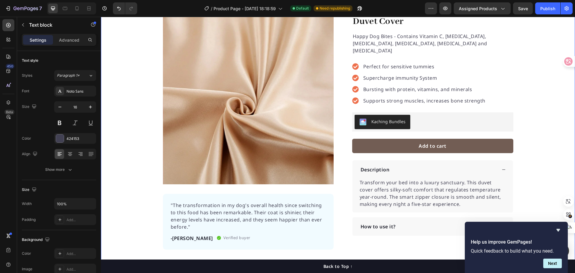
click at [548, 150] on div "Product Images "The transformation in my dog's overall health since switching t…" at bounding box center [338, 131] width 474 height 236
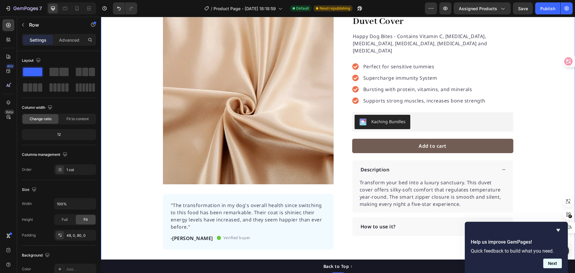
click at [552, 263] on button "Next" at bounding box center [552, 263] width 19 height 10
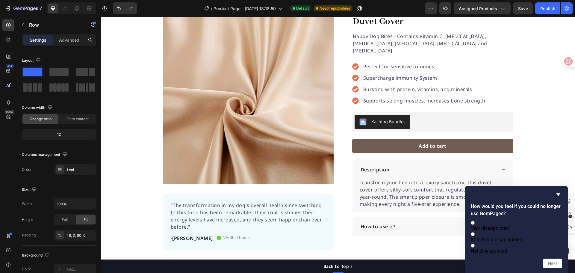
click at [538, 155] on div "Product Images "The transformation in my dog's overall health since switching t…" at bounding box center [338, 131] width 474 height 236
click at [532, 140] on div "Product Images "The transformation in my dog's overall health since switching t…" at bounding box center [338, 131] width 474 height 236
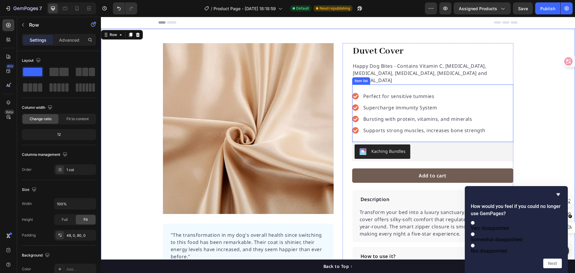
scroll to position [0, 0]
click at [482, 219] on div at bounding box center [516, 222] width 91 height 6
click at [475, 221] on input "Very disappointed" at bounding box center [473, 223] width 4 height 4
radio input "true"
click at [555, 264] on button "Next" at bounding box center [552, 263] width 19 height 10
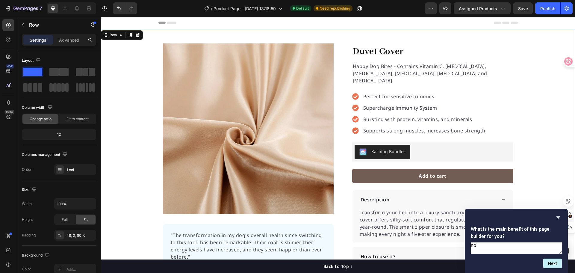
type textarea "no"
drag, startPoint x: 636, startPoint y: 211, endPoint x: 540, endPoint y: 184, distance: 99.5
click at [548, 261] on button "Next" at bounding box center [552, 263] width 19 height 10
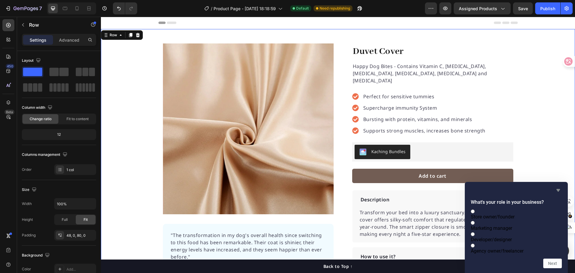
click at [557, 187] on icon "Hide survey" at bounding box center [558, 190] width 7 height 7
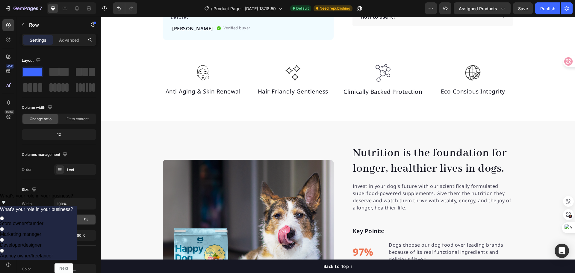
scroll to position [210, 0]
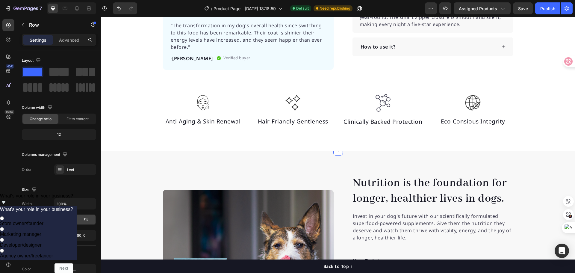
click at [328, 158] on div "Nutrition is the foundation for longer, healthier lives in dogs. Heading Invest…" at bounding box center [338, 272] width 474 height 243
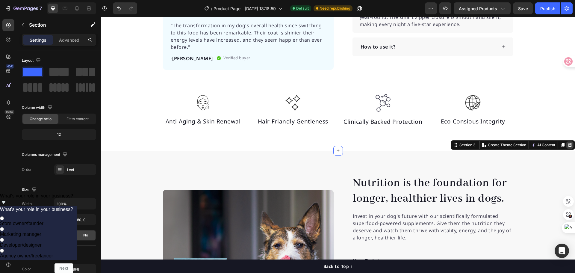
click at [568, 143] on icon at bounding box center [570, 145] width 4 height 4
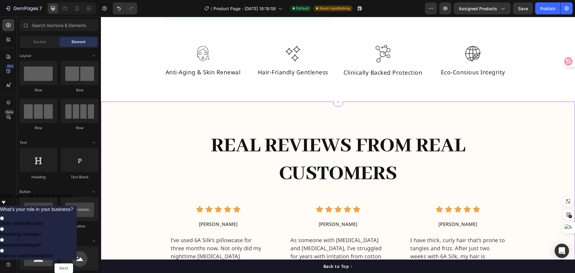
scroll to position [270, 0]
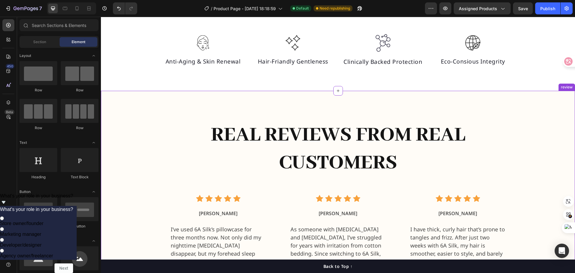
click at [152, 116] on div "Real reviews from real customers Heading Icon Icon Icon Icon Icon Icon List Hoz…" at bounding box center [337, 233] width 465 height 285
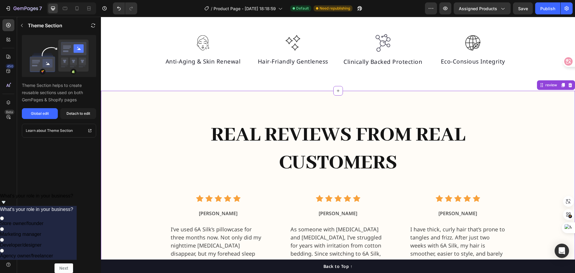
click at [164, 118] on div "Real reviews from real customers Heading Icon Icon Icon Icon Icon Icon List Hoz…" at bounding box center [337, 233] width 359 height 285
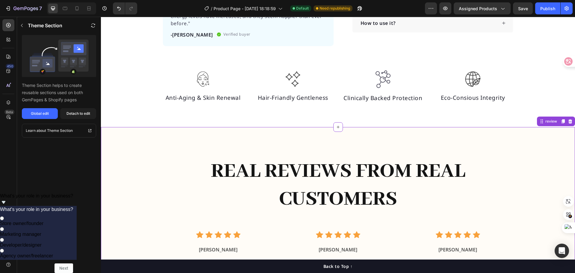
scroll to position [240, 0]
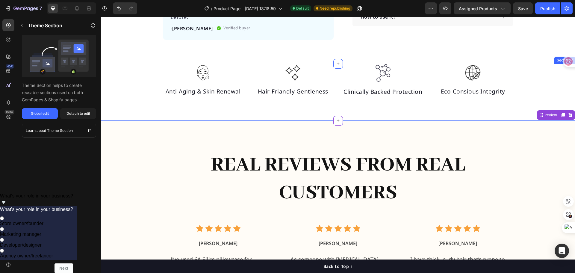
click at [140, 87] on div "Image Anti-Aging & Skin Renewal Text block Image Hair-Friandly Gentleness Text …" at bounding box center [338, 80] width 474 height 33
click at [165, 154] on p "Real reviews from real customers" at bounding box center [337, 179] width 349 height 56
click at [152, 82] on div "Image Anti-Aging & Skin Renewal Text block Image Hair-Friandly Gentleness Text …" at bounding box center [338, 80] width 474 height 33
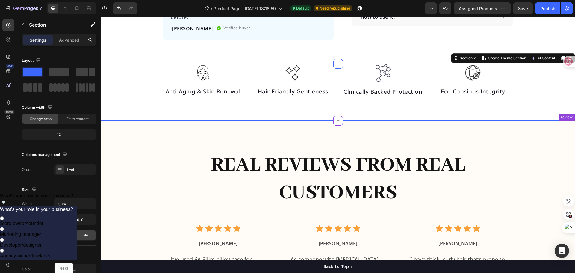
click at [235, 140] on div "Real reviews from real customers Heading Icon Icon Icon Icon Icon Icon List Hoz…" at bounding box center [337, 263] width 359 height 285
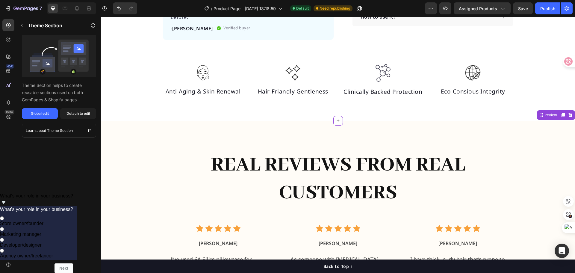
click at [163, 152] on p "Real reviews from real customers" at bounding box center [337, 179] width 349 height 56
click at [129, 136] on div "Real reviews from real customers Heading Icon Icon Icon Icon Icon Icon List Hoz…" at bounding box center [337, 263] width 465 height 285
click at [137, 134] on div "Real reviews from real customers Heading Icon Icon Icon Icon Icon Icon List Hoz…" at bounding box center [337, 263] width 465 height 285
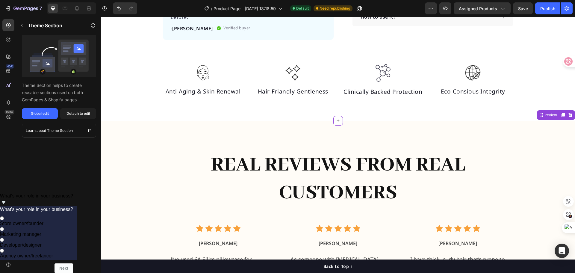
click at [137, 134] on div "Real reviews from real customers Heading Icon Icon Icon Icon Icon Icon List Hoz…" at bounding box center [337, 263] width 465 height 285
click at [73, 112] on div "Detach to edit" at bounding box center [78, 113] width 24 height 5
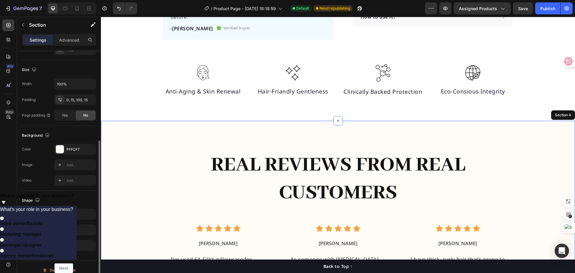
scroll to position [126, 0]
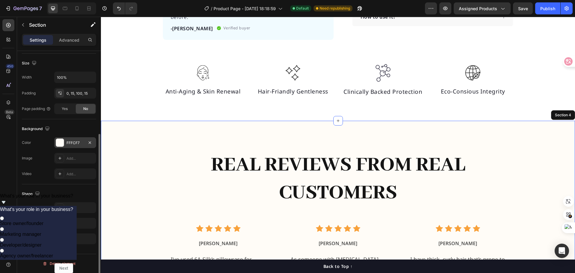
click at [60, 142] on div at bounding box center [60, 143] width 8 height 8
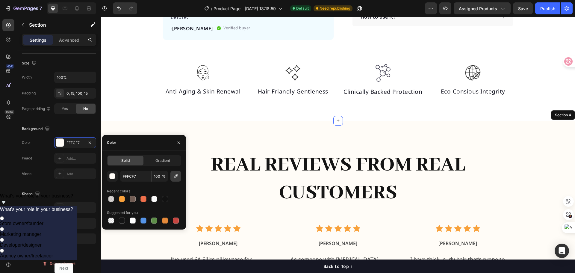
click at [176, 178] on icon "button" at bounding box center [176, 176] width 6 height 6
type input "FFFFFF"
click at [198, 149] on div "Real reviews from real customers Heading Icon Icon Icon Icon Icon Icon List Hoz…" at bounding box center [337, 263] width 359 height 285
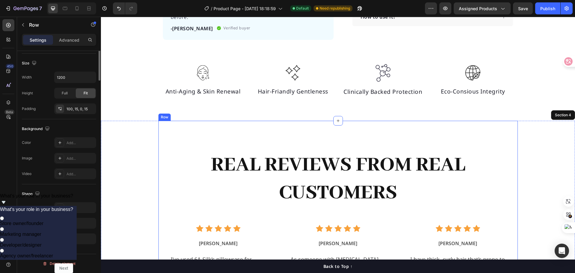
scroll to position [0, 0]
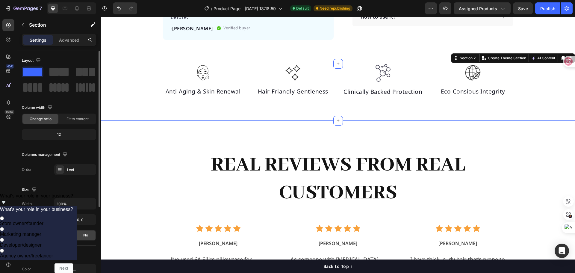
click at [140, 96] on div "Image Anti-Aging & Skin Renewal Text block Image Hair-Friandly Gentleness Text …" at bounding box center [338, 80] width 474 height 33
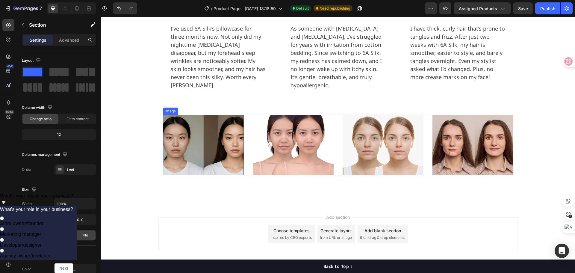
scroll to position [479, 0]
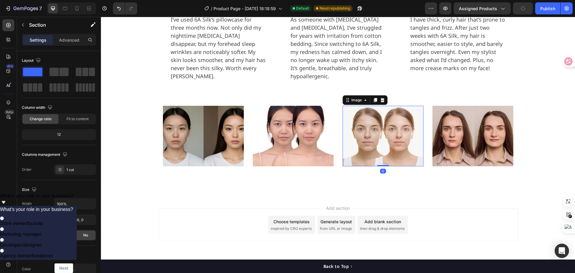
click at [374, 126] on img at bounding box center [383, 136] width 81 height 61
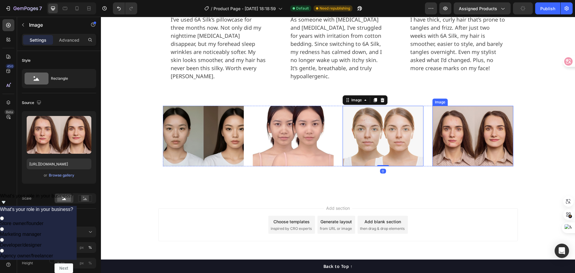
click at [457, 121] on img at bounding box center [472, 136] width 81 height 61
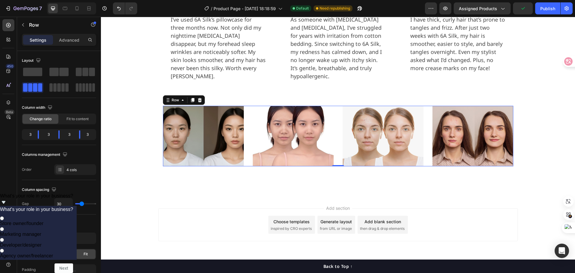
click at [338, 106] on div "Image Image Image Image Row 0" at bounding box center [338, 136] width 350 height 61
click at [84, 71] on span at bounding box center [85, 72] width 6 height 8
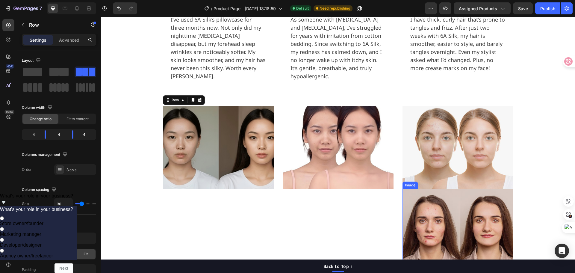
click at [452, 212] on img at bounding box center [457, 230] width 111 height 83
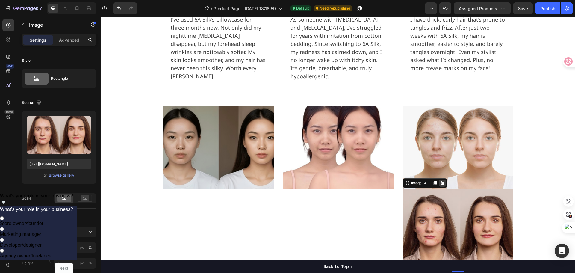
click at [440, 181] on icon at bounding box center [442, 183] width 5 height 5
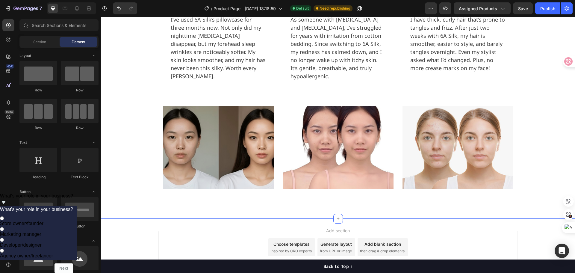
click at [386, 193] on div "Real reviews from real customers Heading Icon Icon Icon Icon Icon Icon List Hoz…" at bounding box center [338, 50] width 474 height 338
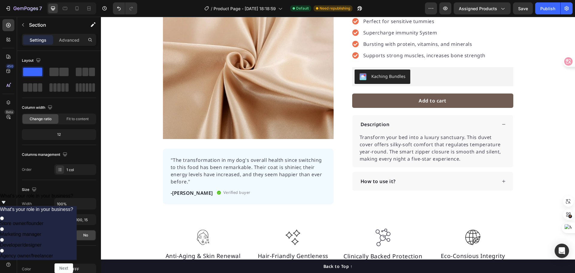
scroll to position [90, 0]
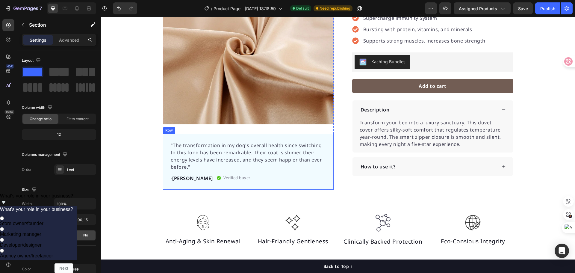
click at [277, 137] on div ""The transformation in my dog's overall health since switching to this food has…" at bounding box center [248, 162] width 171 height 56
click at [200, 128] on div at bounding box center [199, 128] width 7 height 7
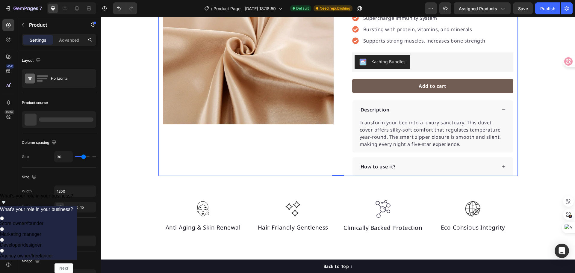
click at [318, 144] on div "Product Images "My dog absolutely loves this food! It's clear that the taste an…" at bounding box center [248, 65] width 171 height 222
click at [411, 162] on div "How to use it?" at bounding box center [428, 166] width 137 height 9
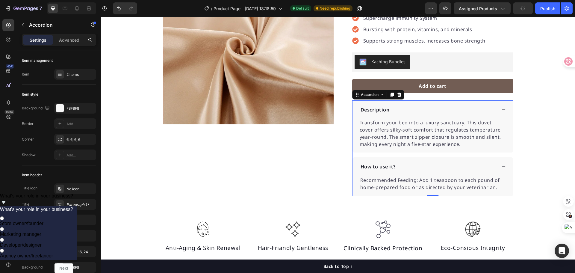
click at [427, 162] on div "How to use it?" at bounding box center [428, 166] width 137 height 9
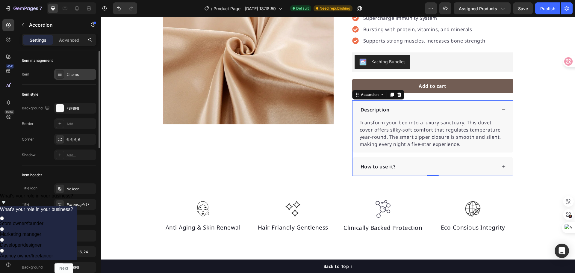
click at [59, 76] on icon at bounding box center [59, 74] width 5 height 5
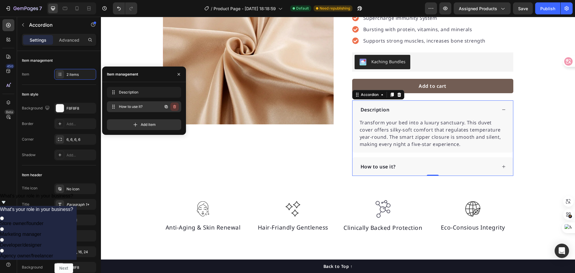
click at [175, 106] on icon "button" at bounding box center [174, 106] width 5 height 5
click at [172, 106] on div "Delete" at bounding box center [170, 106] width 11 height 5
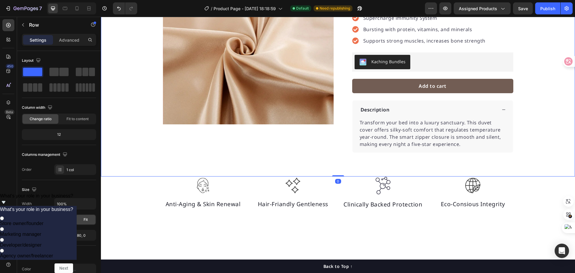
click at [526, 125] on div "Product Images "My dog absolutely loves this food! It's clear that the taste an…" at bounding box center [338, 53] width 474 height 199
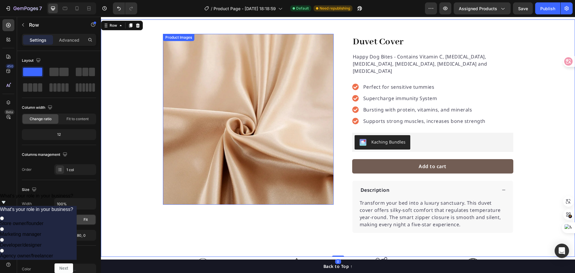
scroll to position [0, 0]
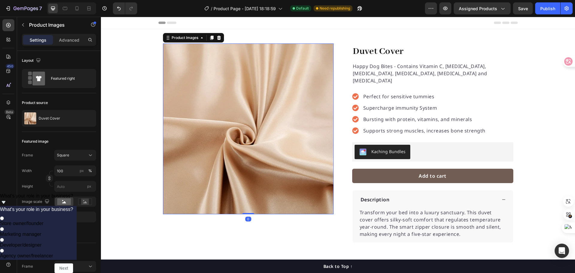
click at [299, 130] on img at bounding box center [248, 128] width 171 height 171
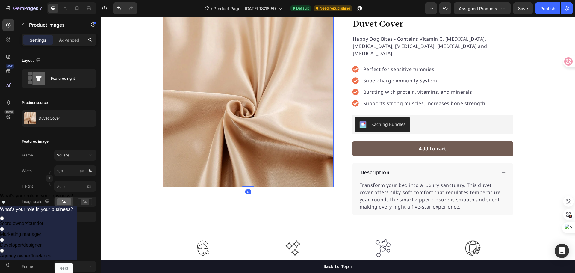
scroll to position [90, 0]
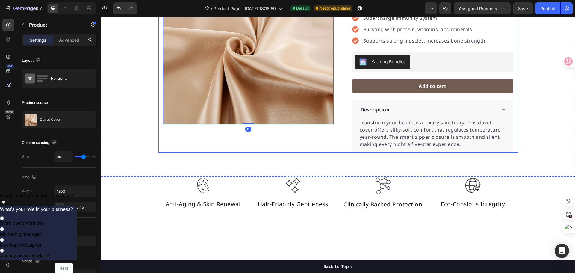
click at [312, 137] on div "Product Images 0 "My dog absolutely loves this food! It's clear that the taste …" at bounding box center [248, 53] width 171 height 199
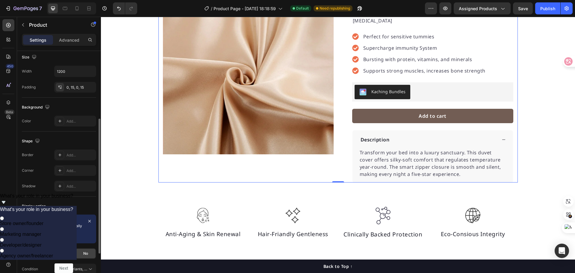
scroll to position [184, 0]
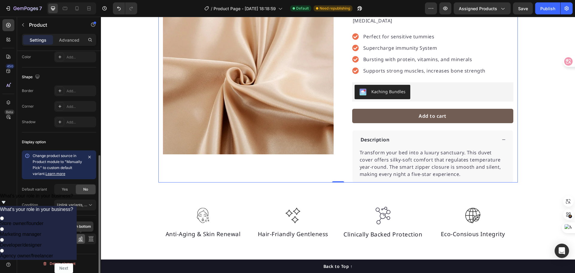
click at [81, 239] on icon at bounding box center [81, 239] width 6 height 6
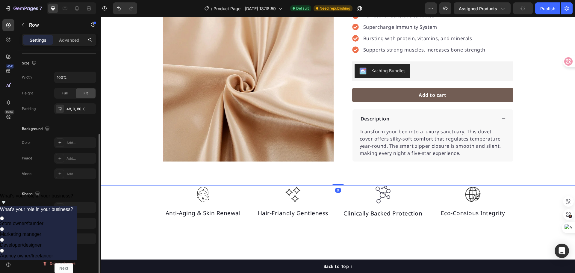
scroll to position [0, 0]
click at [559, 141] on div "Product Images "My dog absolutely loves this food! It's clear that the taste an…" at bounding box center [338, 62] width 474 height 199
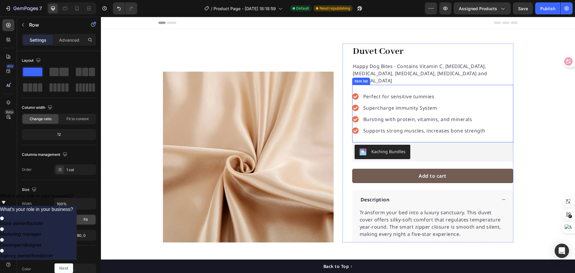
click at [430, 93] on p "Perfect for sensitive tummies" at bounding box center [424, 96] width 122 height 7
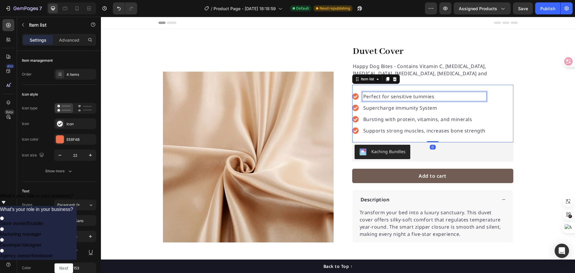
click at [430, 93] on p "Perfect for sensitive tummies" at bounding box center [424, 96] width 122 height 7
click at [431, 93] on p "Perfect for sensitive tummies" at bounding box center [424, 96] width 122 height 7
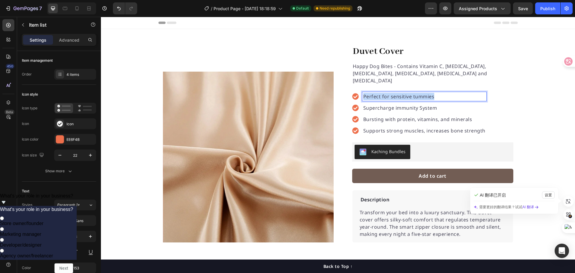
drag, startPoint x: 430, startPoint y: 90, endPoint x: 362, endPoint y: 90, distance: 67.7
click at [363, 93] on p "Perfect for sensitive tummies" at bounding box center [424, 96] width 122 height 7
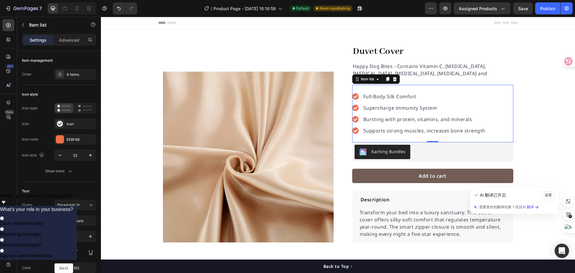
click at [400, 104] on p "Supercharge immunity System" at bounding box center [424, 107] width 122 height 7
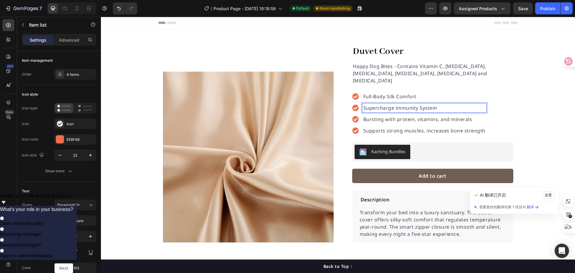
click at [426, 104] on p "Supercharge immunity System" at bounding box center [424, 107] width 122 height 7
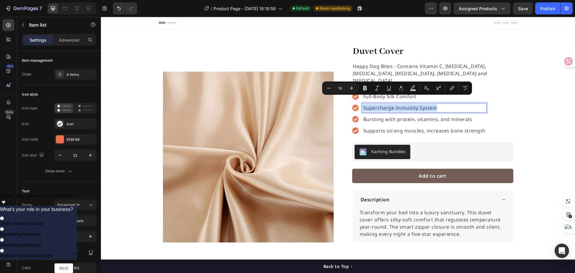
drag, startPoint x: 434, startPoint y: 101, endPoint x: 361, endPoint y: 99, distance: 73.7
click at [358, 103] on div "Supercharge immunity System" at bounding box center [419, 107] width 134 height 9
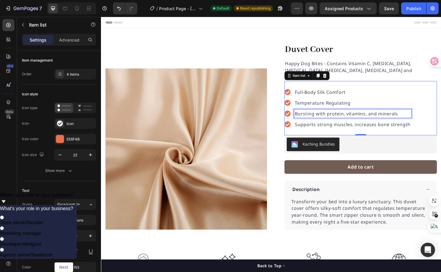
click at [364, 116] on p "Bursting with protein, vitamins, and minerals" at bounding box center [367, 119] width 122 height 7
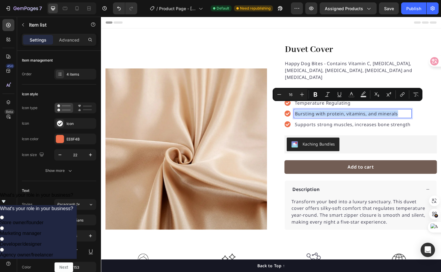
drag, startPoint x: 411, startPoint y: 112, endPoint x: 304, endPoint y: 114, distance: 106.3
click at [306, 116] on p "Bursting with protein, vitamins, and minerals" at bounding box center [367, 119] width 122 height 7
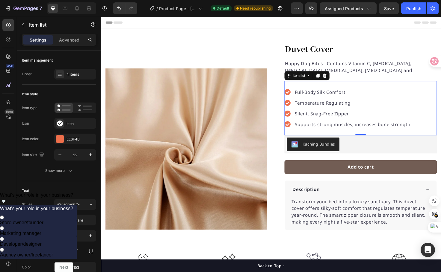
click at [335, 127] on p "Supports strong muscles, increases bone strength" at bounding box center [367, 130] width 122 height 7
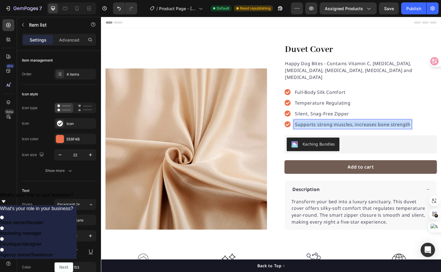
drag, startPoint x: 303, startPoint y: 123, endPoint x: 423, endPoint y: 122, distance: 119.5
click at [423, 127] on p "Supports strong muscles, increases bone strength" at bounding box center [367, 130] width 122 height 7
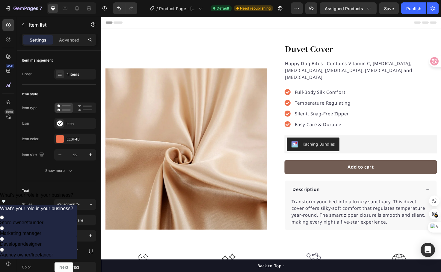
click at [409, 102] on div "Full-Body Silk Comfort Temperature Regulating Silent, Snag-Free Zipper Easy Car…" at bounding box center [375, 113] width 161 height 57
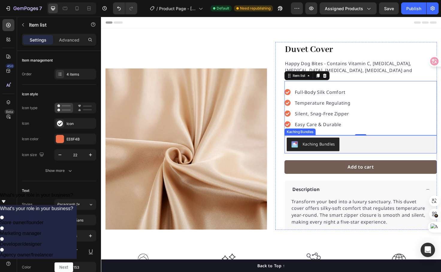
click at [340, 148] on div "Kaching Bundles" at bounding box center [331, 151] width 34 height 6
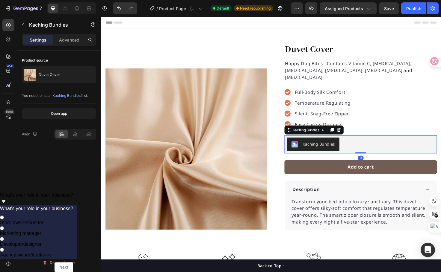
click at [343, 148] on div "Kaching Bundles" at bounding box center [331, 151] width 34 height 6
click at [346, 145] on button "Kaching Bundles" at bounding box center [325, 152] width 56 height 14
click at [335, 148] on div "Kaching Bundles" at bounding box center [331, 151] width 34 height 6
click at [352, 146] on div "Kaching Bundles" at bounding box center [375, 152] width 156 height 14
click at [302, 148] on img "Kaching Bundles" at bounding box center [305, 151] width 7 height 7
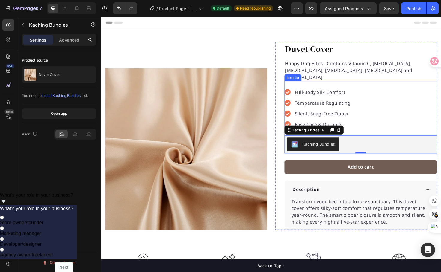
click at [388, 113] on div "Full-Body Silk Comfort Temperature Regulating Silent, Snag-Free Zipper Easy Car…" at bounding box center [375, 113] width 161 height 57
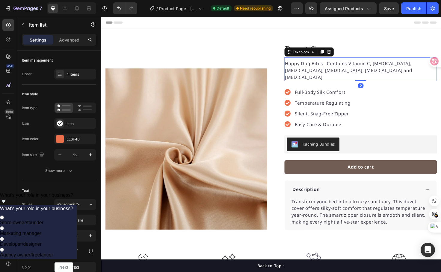
click at [396, 69] on p "Happy Dog Bites - Contains Vitamin C, Vitamin E, Vitamin B2, Vitamin B1, Vitami…" at bounding box center [375, 74] width 160 height 22
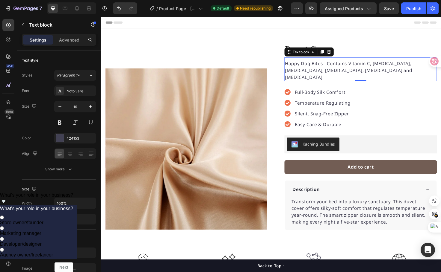
click at [388, 69] on p "Happy Dog Bites - Contains Vitamin C, Vitamin E, Vitamin B2, Vitamin B1, Vitami…" at bounding box center [375, 74] width 160 height 22
click at [375, 69] on p "Happy Dog Bites - Contains Vitamin C, Vitamin E, Vitamin B2, Vitamin B1, Vitami…" at bounding box center [375, 74] width 160 height 22
click at [397, 64] on p "Happy Dog Bites - Contains Vitamin C, Vitamin E, Vitamin B2, Vitamin B1, Vitami…" at bounding box center [375, 74] width 160 height 22
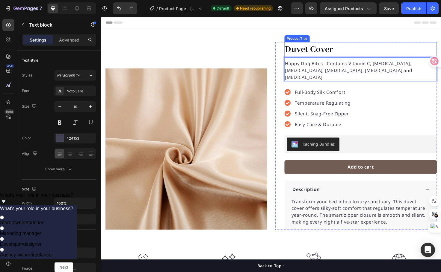
drag, startPoint x: 393, startPoint y: 46, endPoint x: 393, endPoint y: 49, distance: 3.3
click at [393, 46] on h1 "Duvet Cover" at bounding box center [375, 51] width 161 height 16
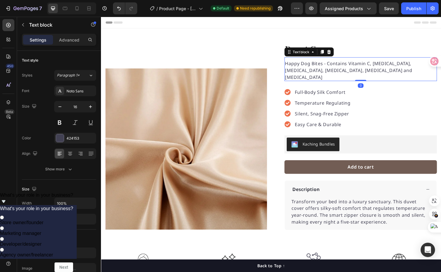
click at [390, 60] on div "Happy Dog Bites - Contains Vitamin C, Vitamin E, Vitamin B2, Vitamin B1, Vitami…" at bounding box center [375, 72] width 161 height 25
click at [340, 53] on icon at bounding box center [342, 54] width 4 height 4
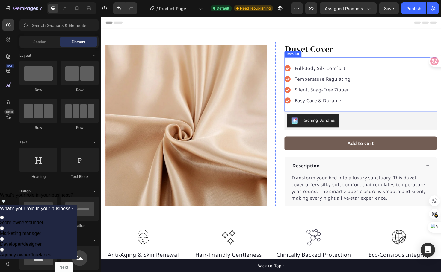
click at [325, 66] on div "Full-Body Silk Comfort Temperature Regulating Silent, Snag-Free Zipper Easy Car…" at bounding box center [375, 88] width 161 height 57
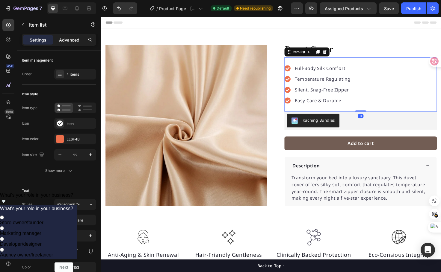
click at [69, 40] on p "Advanced" at bounding box center [69, 40] width 20 height 6
type input "100%"
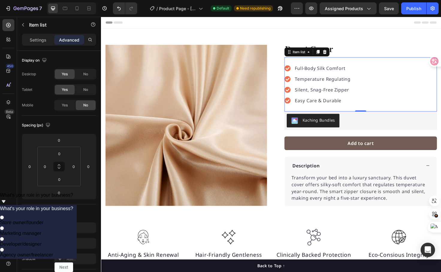
click at [360, 63] on div "Full-Body Silk Comfort Temperature Regulating Silent, Snag-Free Zipper Easy Car…" at bounding box center [375, 88] width 161 height 57
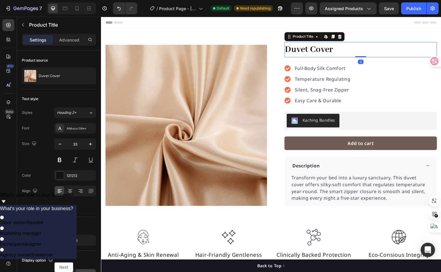
click at [362, 49] on h1 "Duvet Cover" at bounding box center [375, 51] width 161 height 16
click at [77, 42] on p "Advanced" at bounding box center [69, 40] width 20 height 6
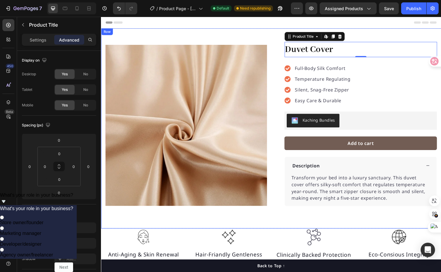
click at [381, 29] on div "Product Images "My dog absolutely loves this food! It's clear that the taste an…" at bounding box center [280, 135] width 359 height 212
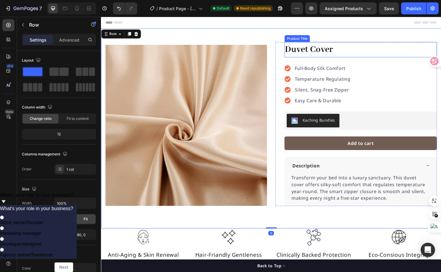
click at [370, 54] on h1 "Duvet Cover" at bounding box center [375, 51] width 161 height 16
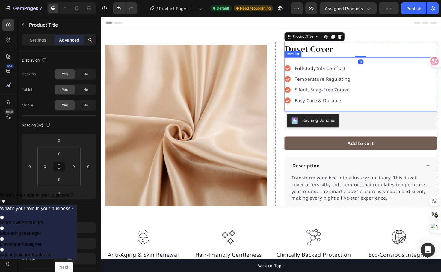
click at [364, 75] on div "Full-Body Silk Comfort Temperature Regulating Silent, Snag-Free Zipper Easy Car…" at bounding box center [375, 88] width 161 height 57
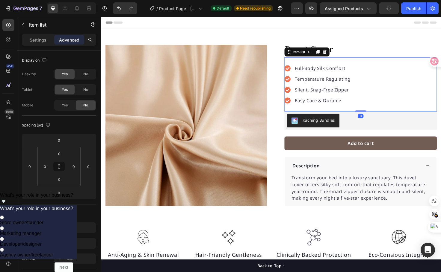
click at [406, 72] on div "Full-Body Silk Comfort Temperature Regulating Silent, Snag-Free Zipper Easy Car…" at bounding box center [375, 88] width 161 height 57
click at [414, 48] on h1 "Duvet Cover" at bounding box center [375, 51] width 161 height 16
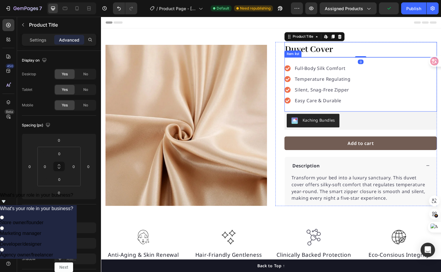
click at [420, 66] on div "Full-Body Silk Comfort Temperature Regulating Silent, Snag-Free Zipper Easy Car…" at bounding box center [375, 88] width 161 height 57
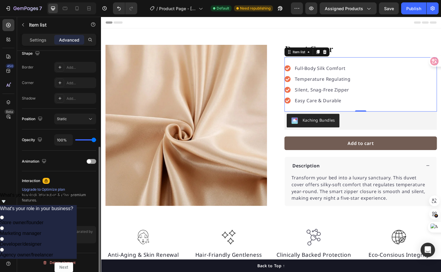
scroll to position [11, 0]
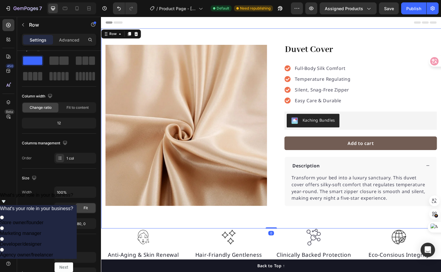
click at [382, 40] on div "Product Images "My dog absolutely loves this food! It's clear that the taste an…" at bounding box center [280, 135] width 359 height 212
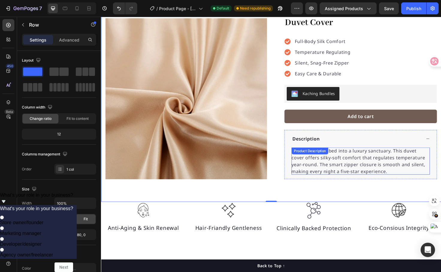
scroll to position [30, 0]
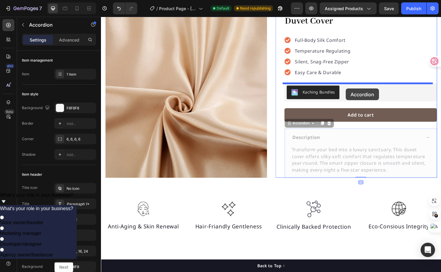
drag, startPoint x: 375, startPoint y: 148, endPoint x: 360, endPoint y: 93, distance: 57.4
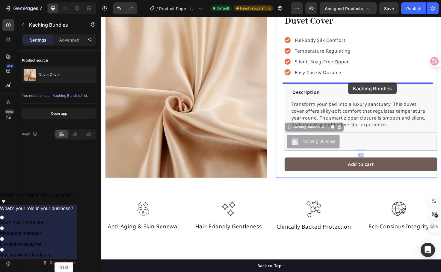
drag, startPoint x: 374, startPoint y: 149, endPoint x: 362, endPoint y: 87, distance: 63.1
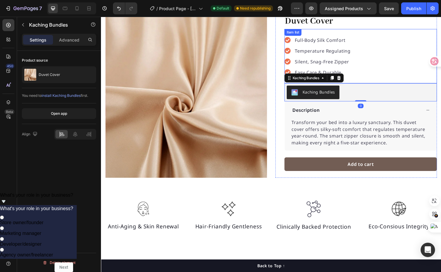
click at [397, 74] on div "Full-Body Silk Comfort Temperature Regulating Silent, Snag-Free Zipper Easy Car…" at bounding box center [375, 58] width 161 height 57
click at [362, 97] on div "Kaching Bundles" at bounding box center [375, 97] width 156 height 14
click at [376, 75] on div "Full-Body Silk Comfort Temperature Regulating Silent, Snag-Free Zipper Easy Car…" at bounding box center [375, 58] width 161 height 57
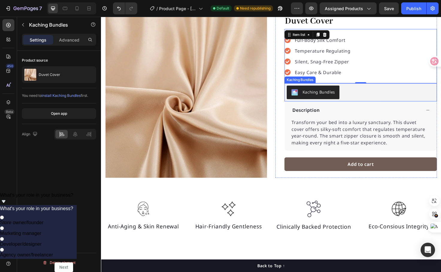
click at [374, 99] on div "Kaching Bundles" at bounding box center [375, 97] width 156 height 14
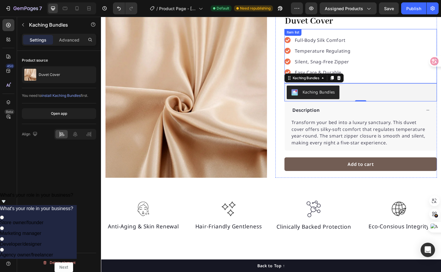
click at [393, 74] on div "Full-Body Silk Comfort Temperature Regulating Silent, Snag-Free Zipper Easy Car…" at bounding box center [375, 58] width 161 height 57
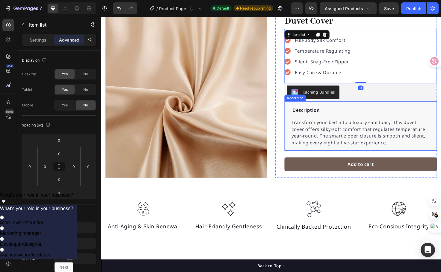
click at [384, 122] on div "Description" at bounding box center [375, 115] width 161 height 19
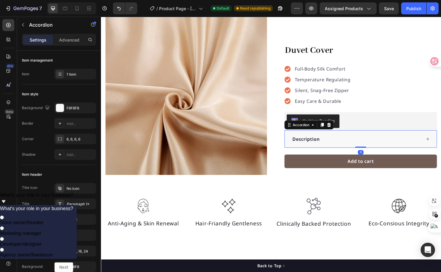
scroll to position [25, 0]
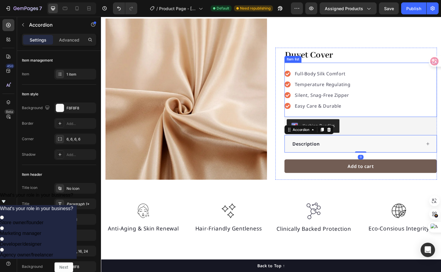
click at [398, 96] on div "Full-Body Silk Comfort Temperature Regulating Silent, Snag-Free Zipper Easy Car…" at bounding box center [375, 93] width 161 height 57
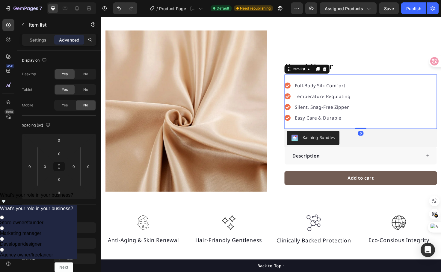
scroll to position [0, 0]
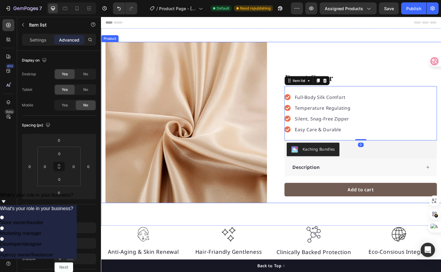
click at [365, 60] on div "Duvet Cover Product Title Full-Body Silk Comfort Temperature Regulating Silent,…" at bounding box center [370, 128] width 171 height 171
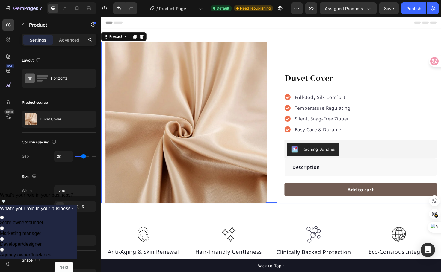
click at [364, 58] on div "Duvet Cover Product Title Full-Body Silk Comfort Temperature Regulating Silent,…" at bounding box center [370, 128] width 171 height 171
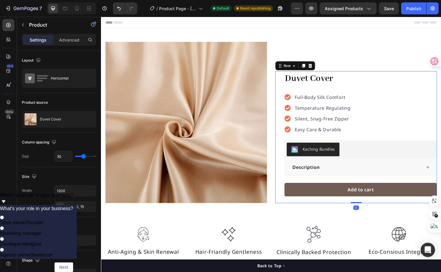
click at [289, 88] on div "Duvet Cover Product Title Full-Body Silk Comfort Temperature Regulating Silent,…" at bounding box center [370, 144] width 171 height 140
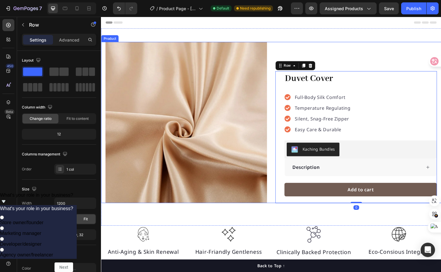
click at [370, 57] on div "Duvet Cover Product Title Full-Body Silk Comfort Temperature Regulating Silent,…" at bounding box center [370, 128] width 171 height 171
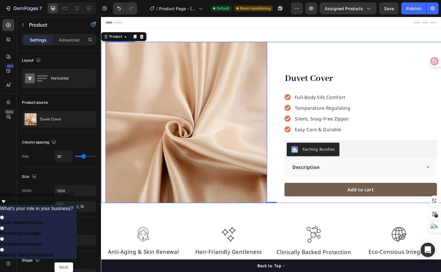
click at [233, 113] on img at bounding box center [190, 128] width 171 height 171
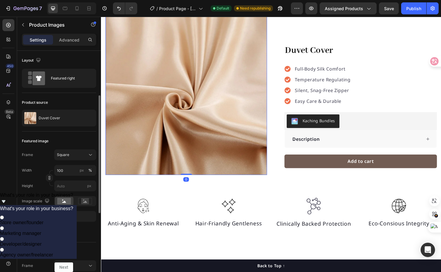
scroll to position [30, 0]
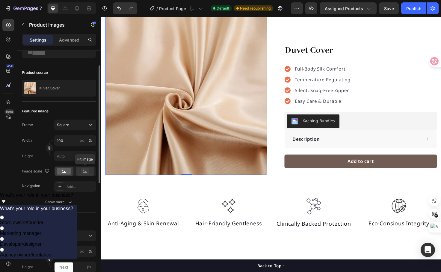
click at [86, 171] on icon at bounding box center [85, 172] width 4 height 2
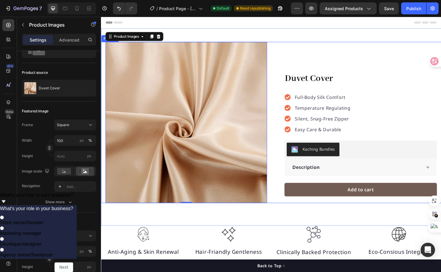
click at [312, 49] on div "Duvet Cover Product Title Full-Body Silk Comfort Temperature Regulating Silent,…" at bounding box center [370, 128] width 171 height 171
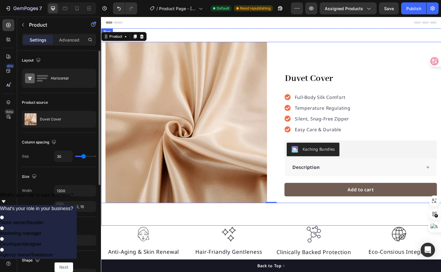
click at [315, 36] on div "Product Images "My dog absolutely loves this food! It's clear that the taste an…" at bounding box center [280, 133] width 359 height 209
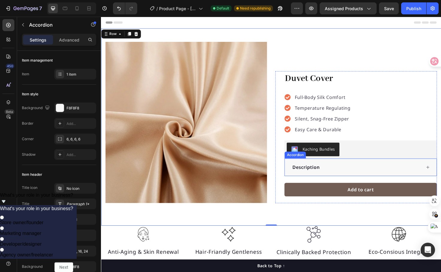
click at [444, 174] on icon at bounding box center [446, 176] width 4 height 4
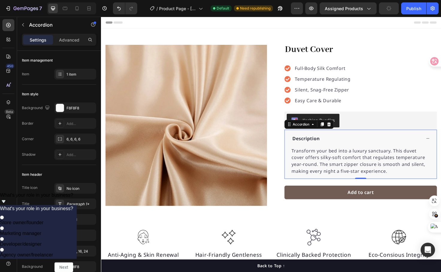
click at [444, 145] on icon at bounding box center [446, 145] width 4 height 4
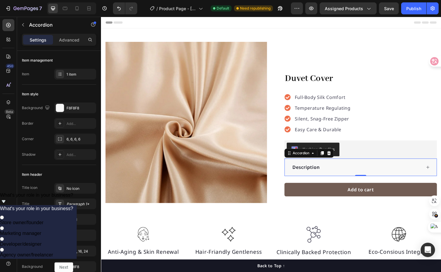
click at [444, 174] on icon at bounding box center [446, 176] width 4 height 4
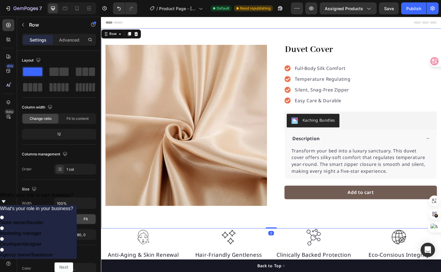
click at [318, 43] on div "Product Images "My dog absolutely loves this food! It's clear that the taste an…" at bounding box center [280, 135] width 359 height 212
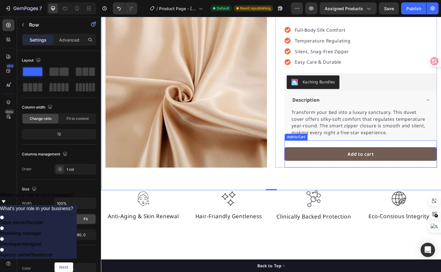
scroll to position [30, 0]
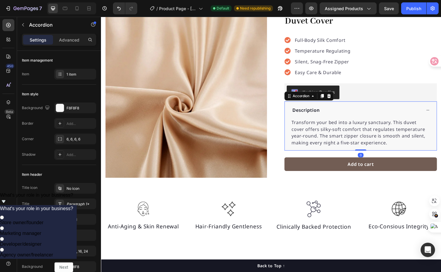
click at [444, 117] on icon at bounding box center [446, 115] width 4 height 4
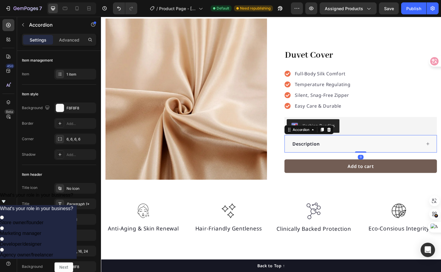
click at [444, 149] on icon at bounding box center [446, 151] width 4 height 4
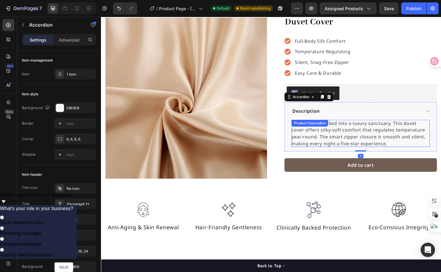
scroll to position [30, 0]
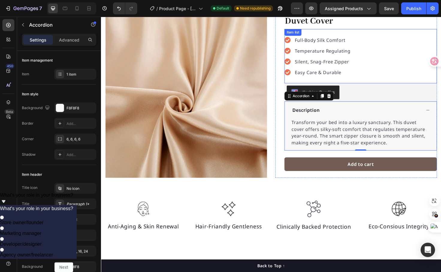
click at [377, 76] on div "Full-Body Silk Comfort Temperature Regulating Silent, Snag-Free Zipper Easy Car…" at bounding box center [375, 58] width 161 height 57
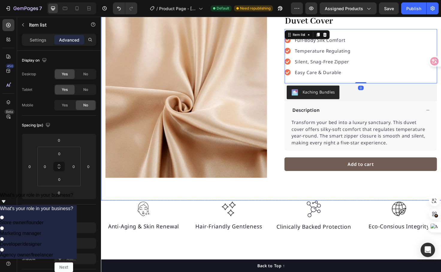
click at [352, 190] on div "Product Images "My dog absolutely loves this food! It's clear that the taste an…" at bounding box center [280, 105] width 359 height 212
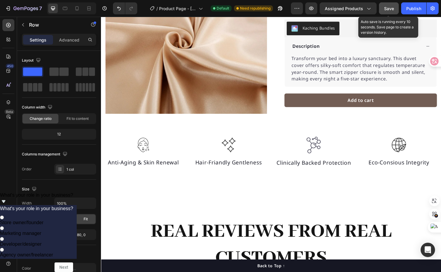
scroll to position [99, 0]
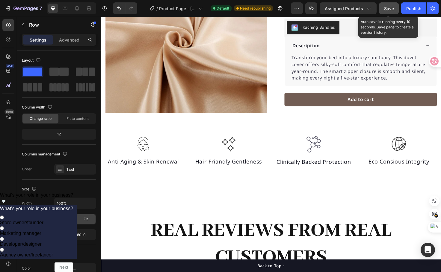
click at [390, 9] on span "Save" at bounding box center [389, 8] width 10 height 5
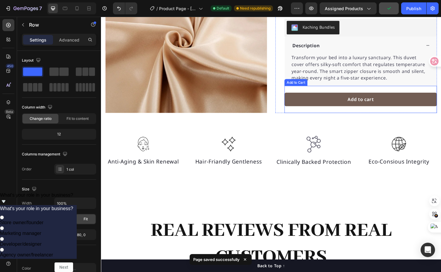
scroll to position [0, 0]
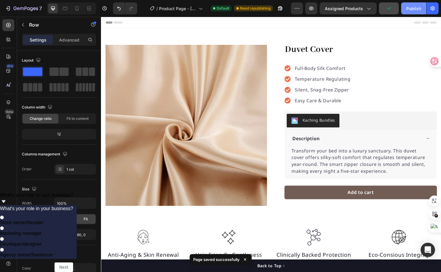
click at [412, 13] on button "Publish" at bounding box center [413, 8] width 25 height 12
click at [418, 12] on button "Publish" at bounding box center [413, 8] width 25 height 12
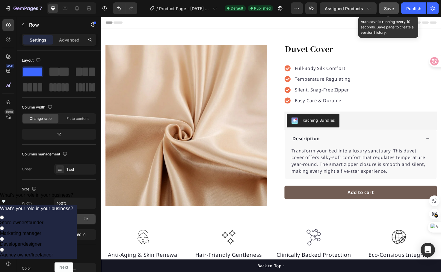
click at [390, 10] on span "Save" at bounding box center [389, 8] width 10 height 5
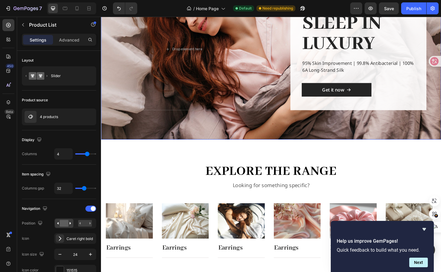
scroll to position [134, 0]
